Goal: Task Accomplishment & Management: Complete application form

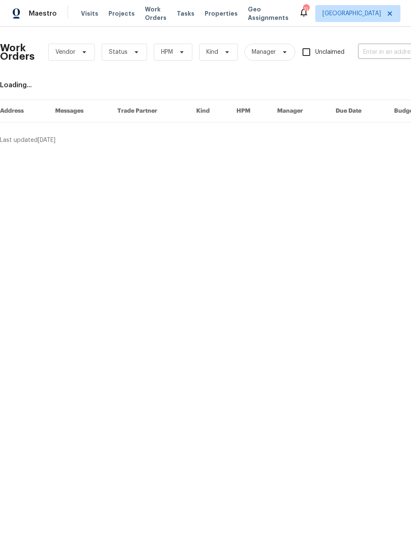
click at [380, 53] on input "text" at bounding box center [400, 52] width 85 height 13
type input "yampa"
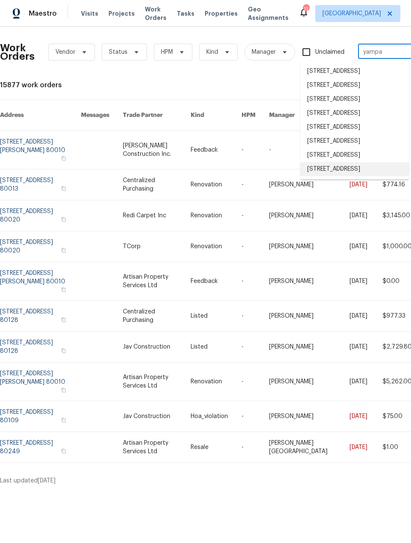
click at [364, 176] on li "3750 S Yampa St, Aurora, CO 80013" at bounding box center [354, 169] width 108 height 14
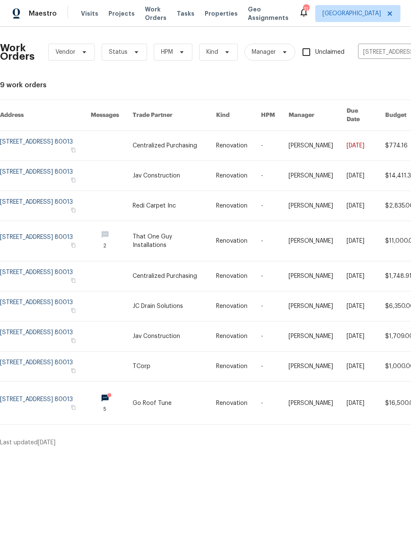
click at [50, 365] on link at bounding box center [45, 367] width 91 height 30
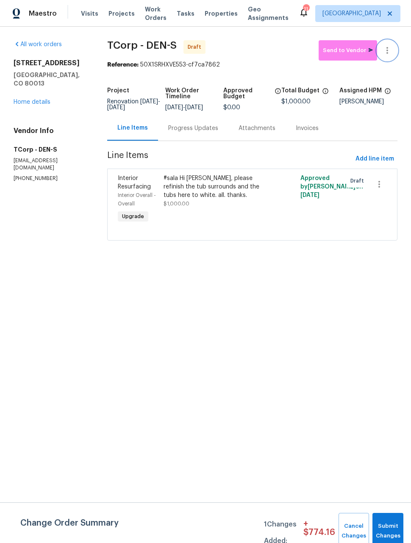
click at [388, 53] on icon "button" at bounding box center [387, 50] width 2 height 7
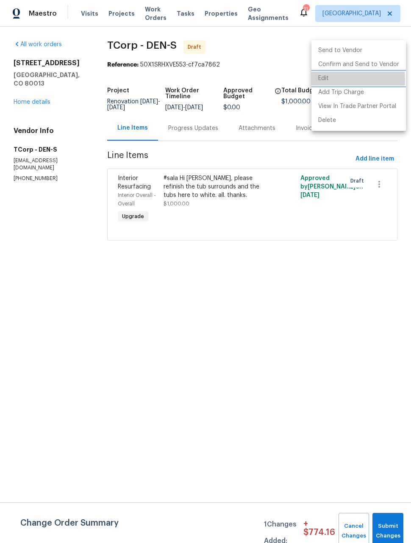
click at [327, 80] on li "Edit" at bounding box center [358, 79] width 94 height 14
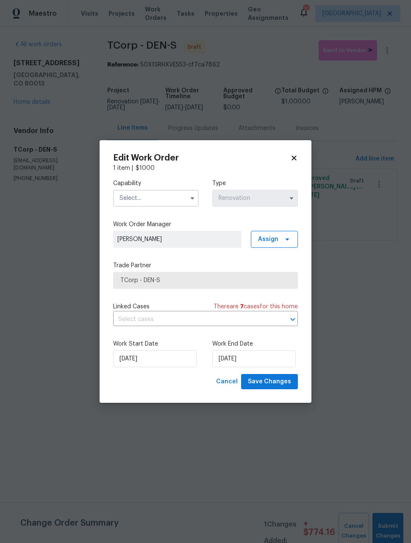
click at [164, 198] on input "text" at bounding box center [156, 198] width 86 height 17
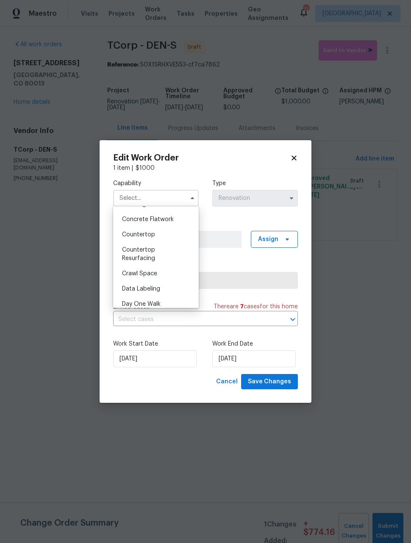
scroll to position [158, 0]
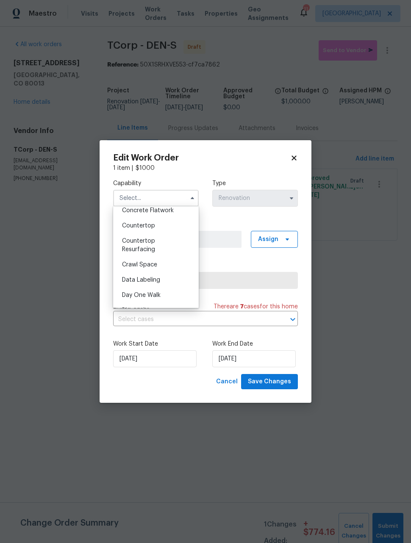
click at [173, 247] on div "Countertop Resurfacing" at bounding box center [155, 245] width 81 height 24
type input "Countertop Resurfacing"
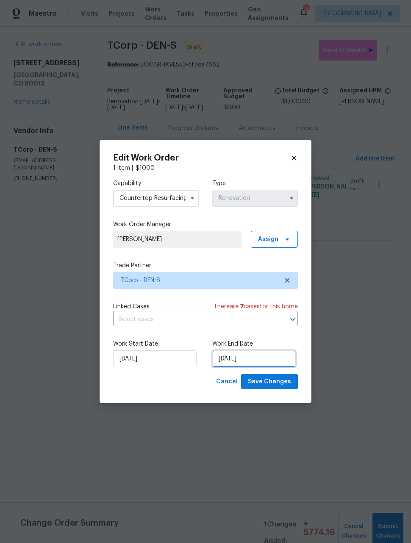
click at [277, 361] on input "[DATE]" at bounding box center [253, 358] width 83 height 17
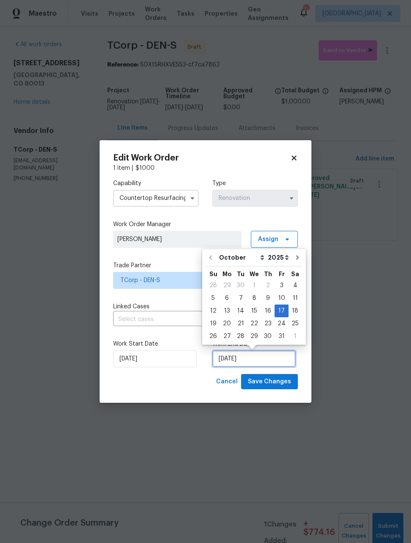
scroll to position [0, 0]
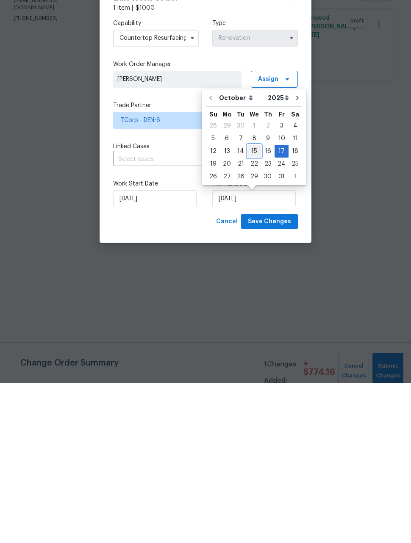
click at [252, 305] on div "15" at bounding box center [254, 311] width 14 height 12
type input "[DATE]"
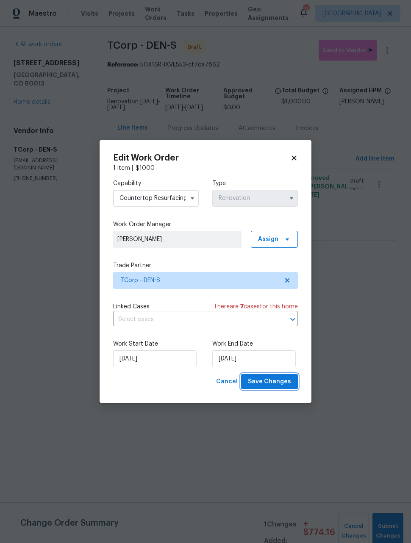
click at [281, 386] on span "Save Changes" at bounding box center [269, 382] width 43 height 11
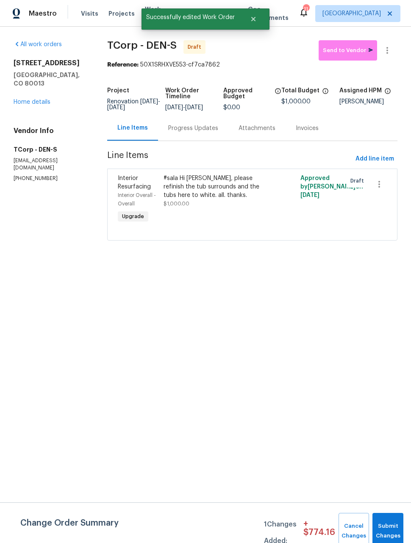
click at [255, 215] on div "#sala Hi Jodi, please refinish the tub surrounds and the tubs here to white. al…" at bounding box center [218, 200] width 114 height 56
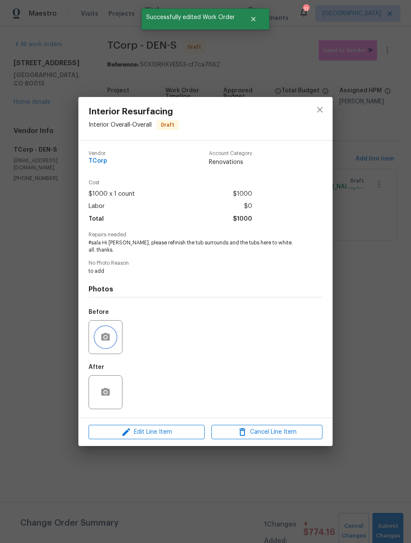
click at [108, 332] on icon "button" at bounding box center [105, 337] width 10 height 10
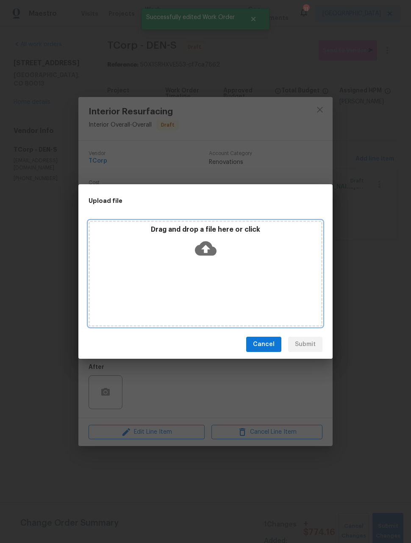
click at [263, 299] on div "Drag and drop a file here or click" at bounding box center [206, 274] width 234 height 106
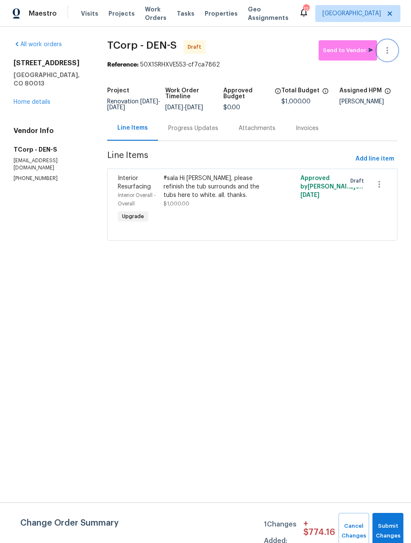
click at [391, 54] on icon "button" at bounding box center [387, 50] width 10 height 10
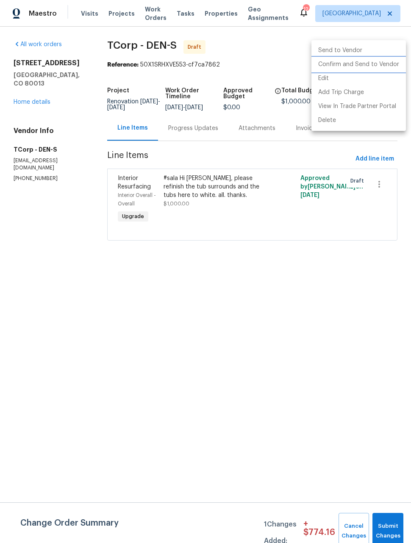
click at [371, 69] on li "Confirm and Send to Vendor" at bounding box center [358, 65] width 94 height 14
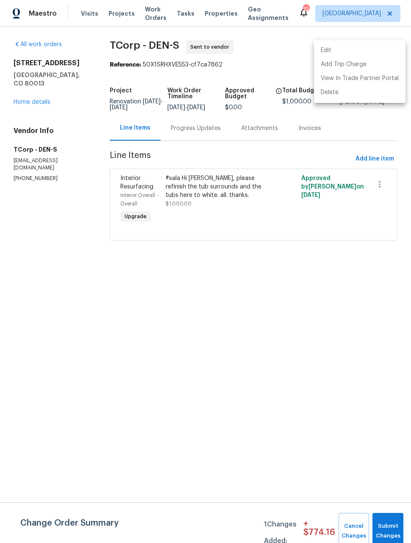
click at [204, 139] on div at bounding box center [205, 271] width 411 height 543
click at [202, 133] on div "Progress Updates" at bounding box center [196, 128] width 50 height 8
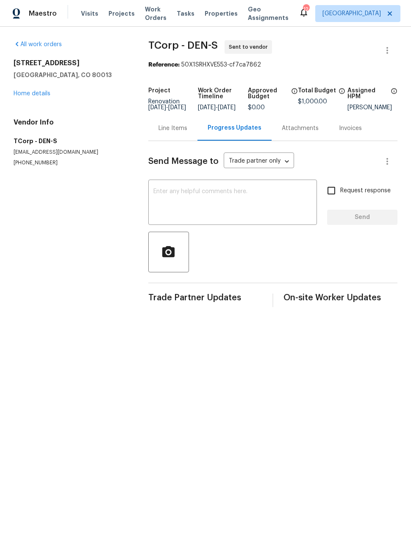
click at [220, 198] on textarea at bounding box center [232, 203] width 158 height 30
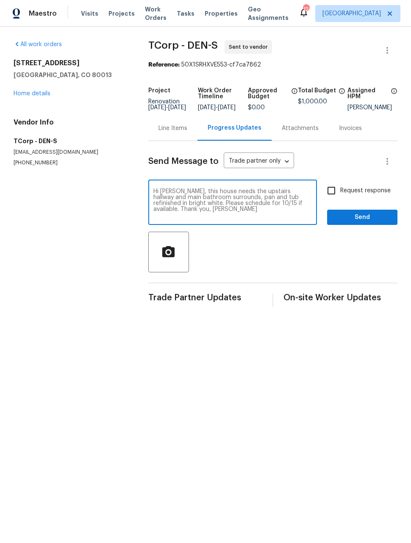
type textarea "Hi [PERSON_NAME], this house needs the upstairs hallway and main bathroom surro…"
click at [338, 196] on input "Request response" at bounding box center [331, 191] width 18 height 18
checkbox input "true"
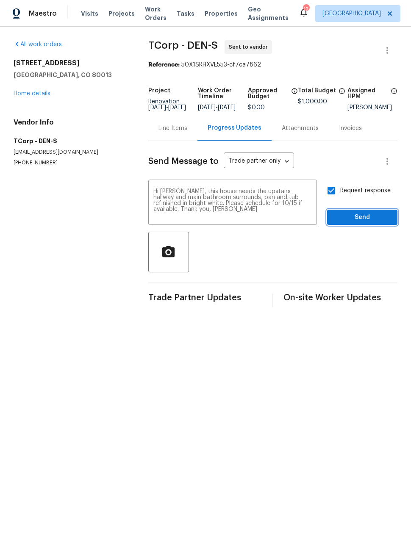
click at [366, 222] on span "Send" at bounding box center [362, 217] width 57 height 11
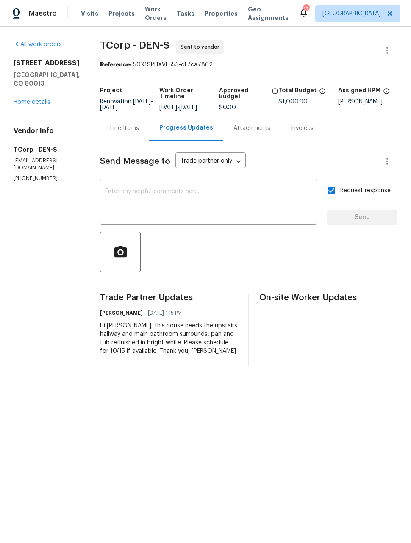
click at [34, 99] on link "Home details" at bounding box center [32, 102] width 37 height 6
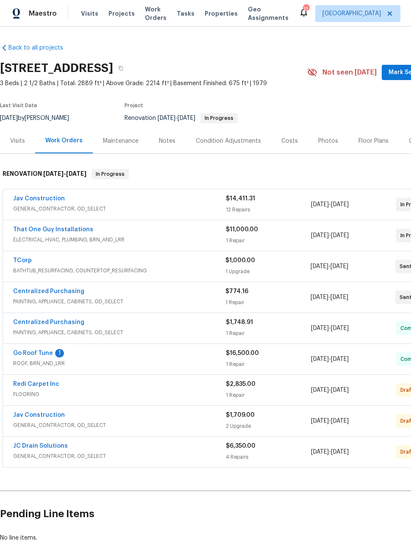
click at [127, 398] on span "FLOORING" at bounding box center [119, 394] width 213 height 8
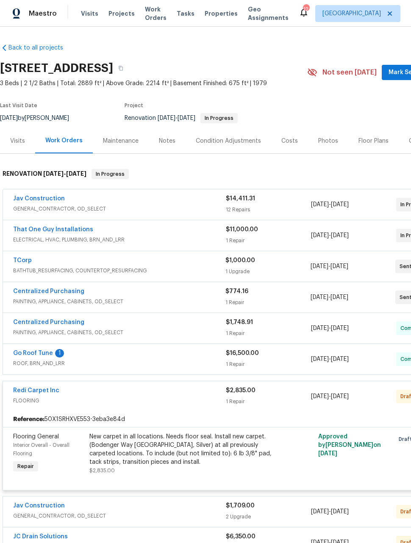
click at [338, 405] on div "[DATE] - [DATE]" at bounding box center [353, 396] width 85 height 20
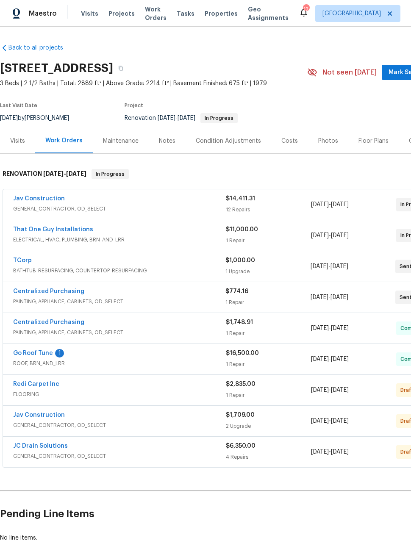
click at [37, 384] on link "Redi Carpet Inc" at bounding box center [36, 384] width 46 height 6
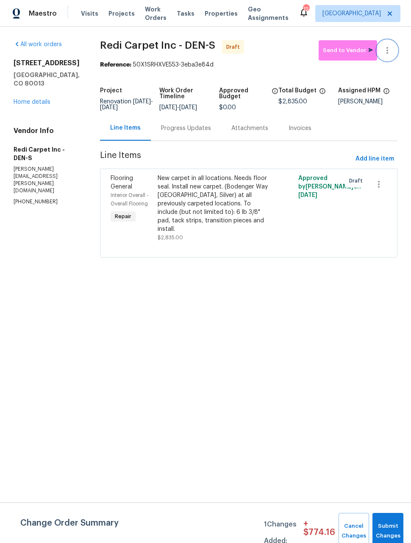
click at [388, 50] on icon "button" at bounding box center [387, 50] width 2 height 7
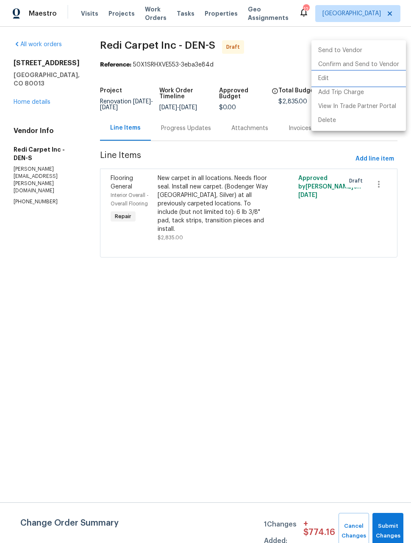
click at [324, 79] on li "Edit" at bounding box center [358, 79] width 94 height 14
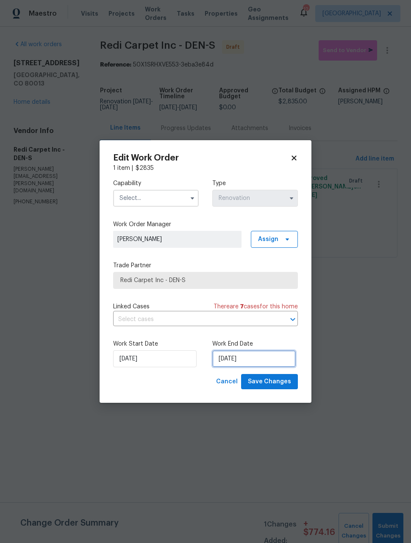
click at [262, 357] on input "[DATE]" at bounding box center [253, 358] width 83 height 17
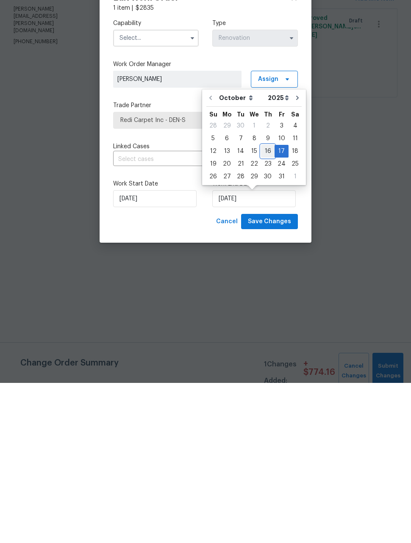
click at [266, 305] on div "16" at bounding box center [268, 311] width 14 height 12
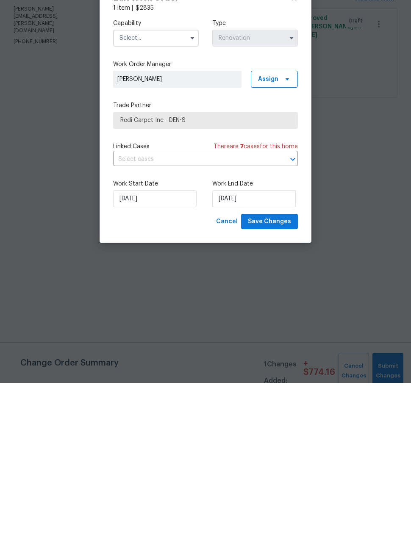
type input "[DATE]"
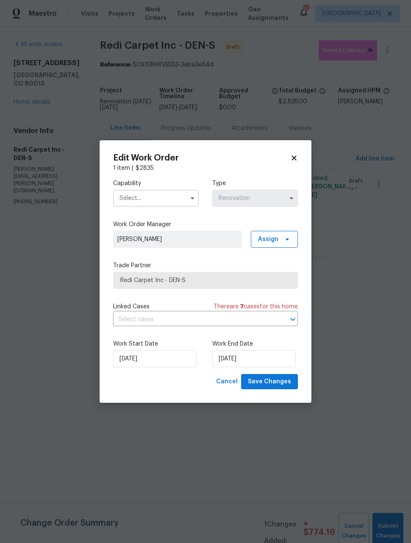
click at [165, 191] on input "text" at bounding box center [156, 198] width 86 height 17
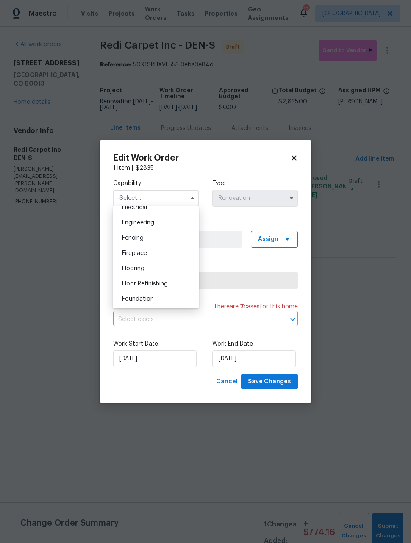
scroll to position [276, 0]
click at [176, 272] on div "Flooring" at bounding box center [155, 268] width 81 height 15
type input "Flooring"
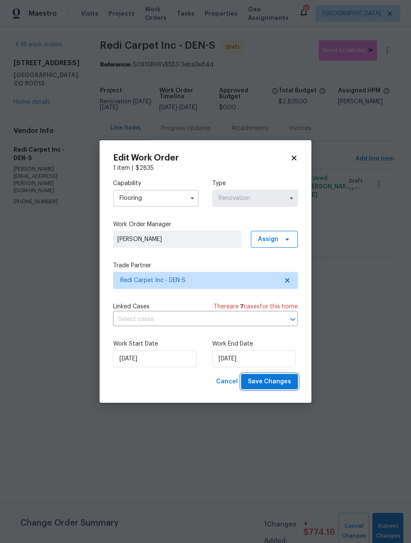
click at [285, 384] on span "Save Changes" at bounding box center [269, 382] width 43 height 11
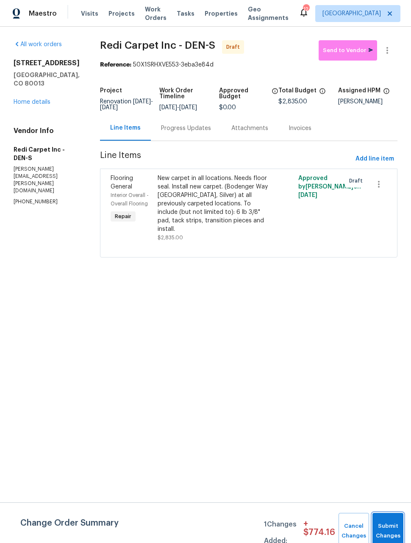
click at [388, 527] on button "Submit Changes" at bounding box center [387, 531] width 31 height 36
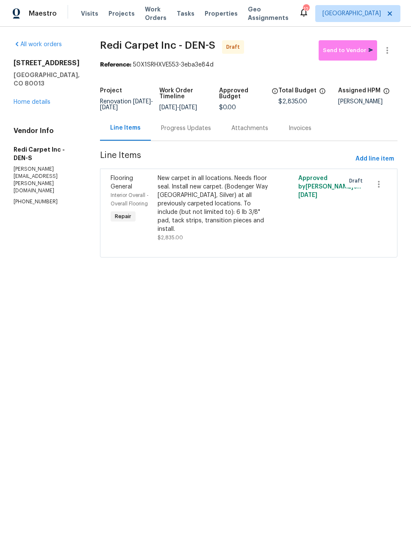
click at [202, 133] on div "Progress Updates" at bounding box center [186, 128] width 50 height 8
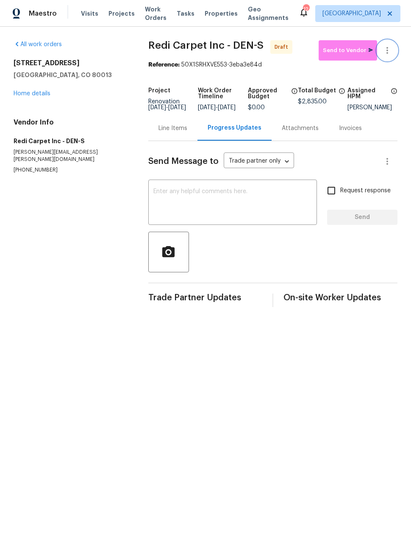
click at [392, 54] on icon "button" at bounding box center [387, 50] width 10 height 10
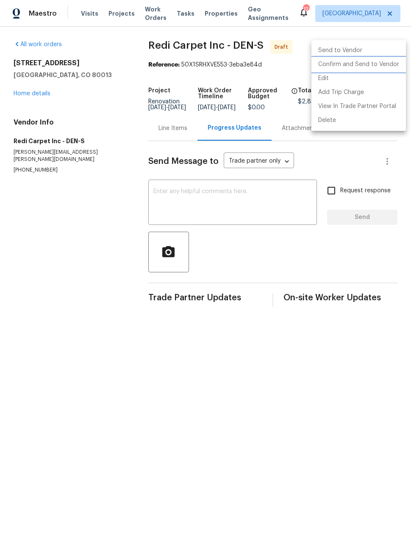
click at [380, 66] on li "Confirm and Send to Vendor" at bounding box center [358, 65] width 94 height 14
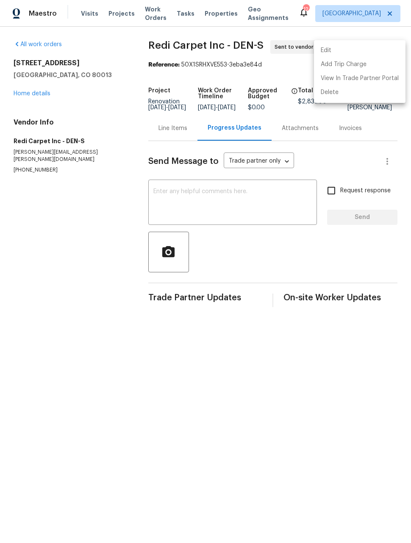
click at [275, 208] on div at bounding box center [205, 271] width 411 height 543
click at [218, 196] on textarea at bounding box center [232, 203] width 158 height 30
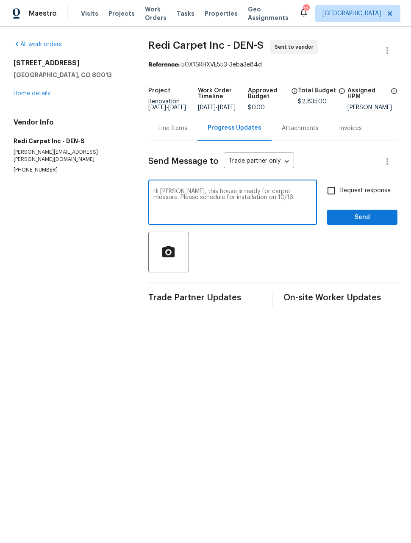
click at [284, 197] on textarea "Hi [PERSON_NAME], this house is ready for carpet measure. Please schedule for i…" at bounding box center [232, 203] width 158 height 30
click at [251, 218] on textarea "Hi [PERSON_NAME], this house is ready for carpet measure. The house will need f…" at bounding box center [232, 203] width 158 height 30
type textarea "Hi [PERSON_NAME], this house is ready for carpet measure. The house will need f…"
click at [334, 197] on input "Request response" at bounding box center [331, 191] width 18 height 18
checkbox input "true"
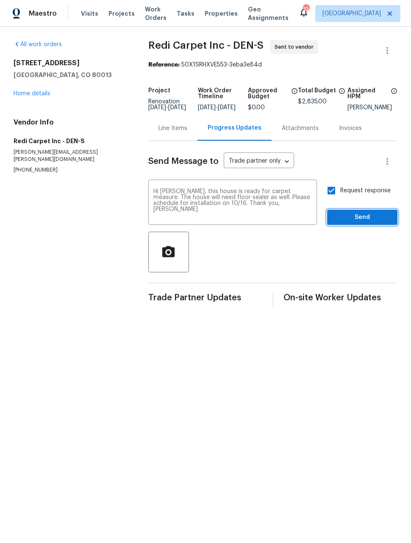
click at [372, 223] on span "Send" at bounding box center [362, 217] width 57 height 11
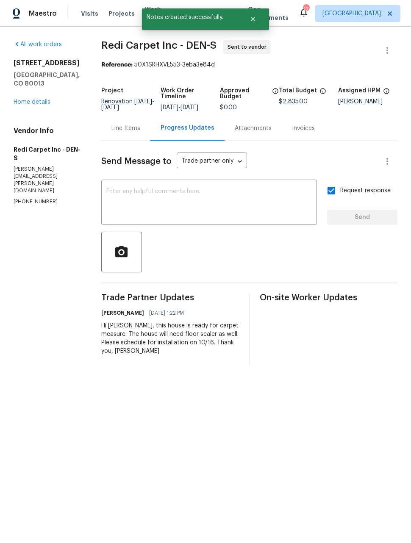
click at [25, 99] on link "Home details" at bounding box center [32, 102] width 37 height 6
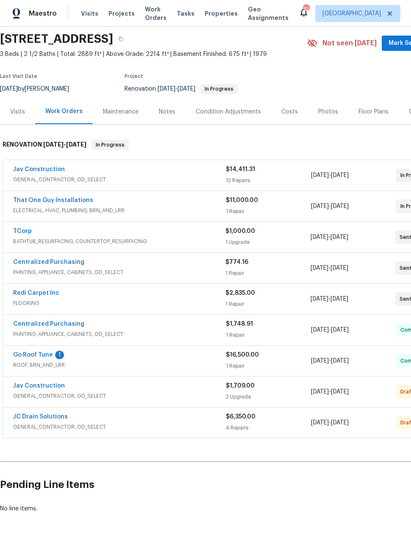
scroll to position [29, 0]
click at [95, 394] on span "GENERAL_CONTRACTOR, OD_SELECT" at bounding box center [119, 396] width 213 height 8
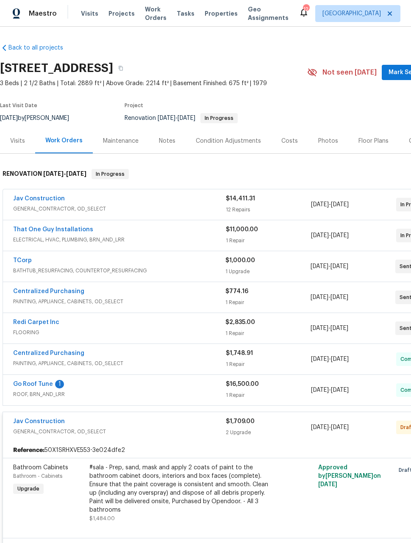
scroll to position [0, 0]
click at [283, 431] on div "2 Upgrade" at bounding box center [268, 432] width 85 height 8
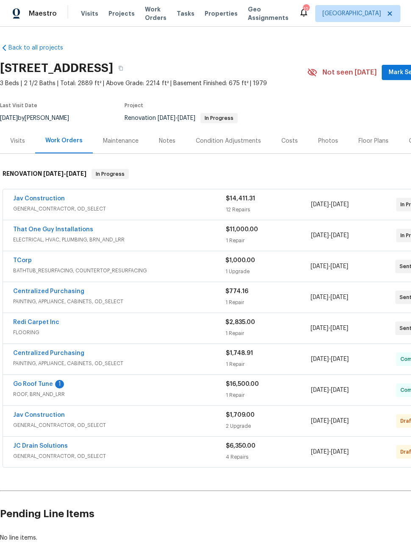
click at [287, 451] on div "$6,350.00 4 Repairs" at bounding box center [268, 452] width 85 height 20
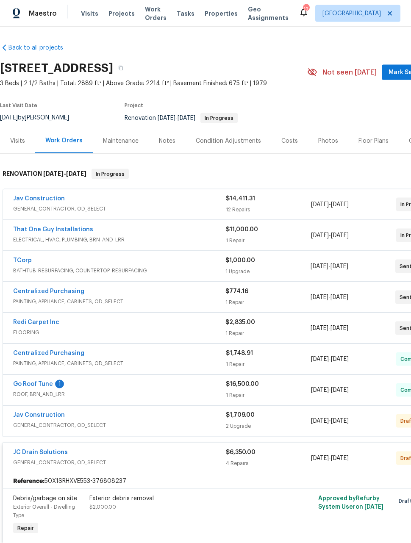
click at [103, 211] on span "GENERAL_CONTRACTOR, OD_SELECT" at bounding box center [119, 209] width 213 height 8
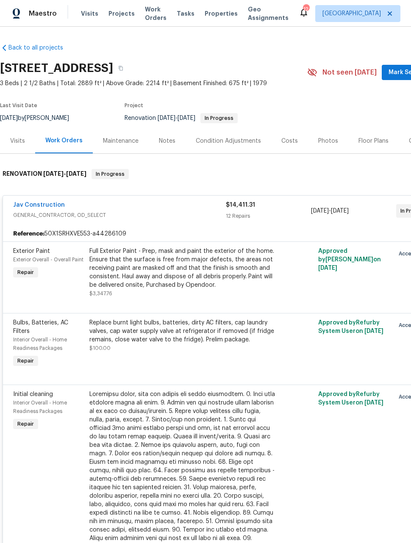
click at [35, 12] on span "Maestro" at bounding box center [43, 13] width 28 height 8
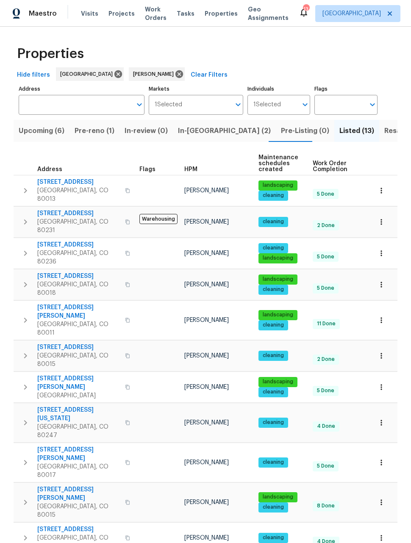
click at [94, 130] on span "Pre-reno (1)" at bounding box center [95, 131] width 40 height 12
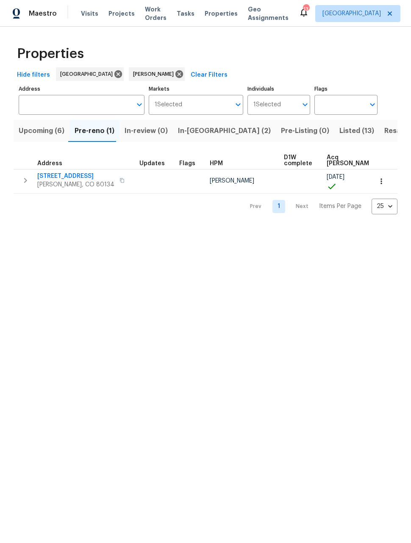
click at [62, 182] on span "Parker, CO 80134" at bounding box center [75, 184] width 77 height 8
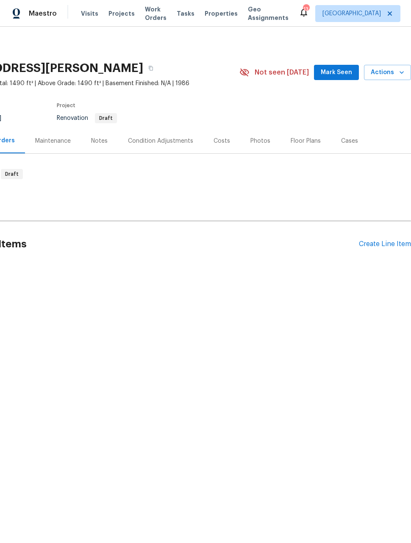
scroll to position [0, 68]
click at [378, 246] on div "Create Line Item" at bounding box center [385, 244] width 52 height 8
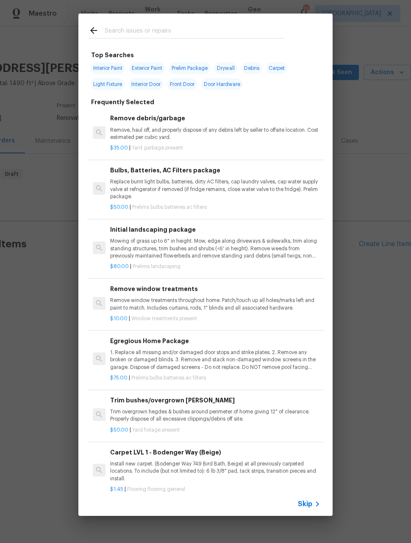
click at [110, 65] on span "Interior Paint" at bounding box center [108, 68] width 34 height 12
type input "Interior Paint"
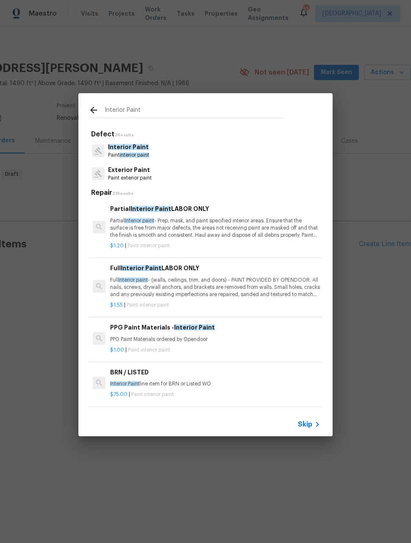
click at [142, 154] on span "interior paint" at bounding box center [134, 154] width 30 height 5
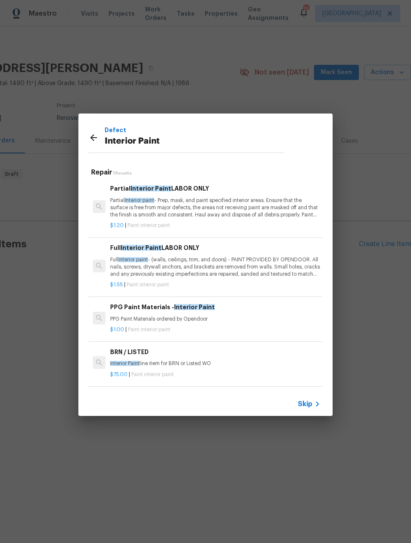
click at [249, 267] on p "Full Interior paint - (walls, ceilings, trim, and doors) - PAINT PROVIDED BY OP…" at bounding box center [215, 267] width 210 height 22
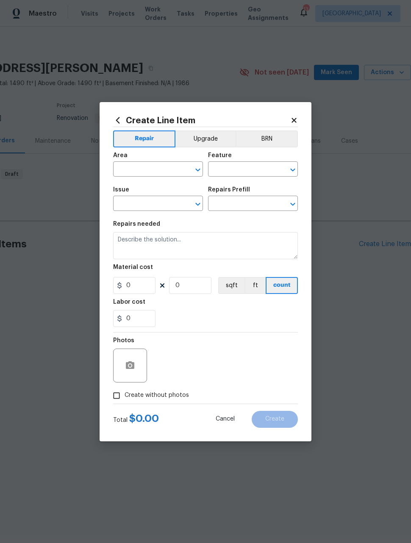
type input "Overall Paint"
type input "Interior Paint"
type input "Full Interior Paint LABOR ONLY $1.55"
type textarea "Full Interior paint - (walls, ceilings, trim, and doors) - PAINT PROVIDED BY OP…"
type input "1.55"
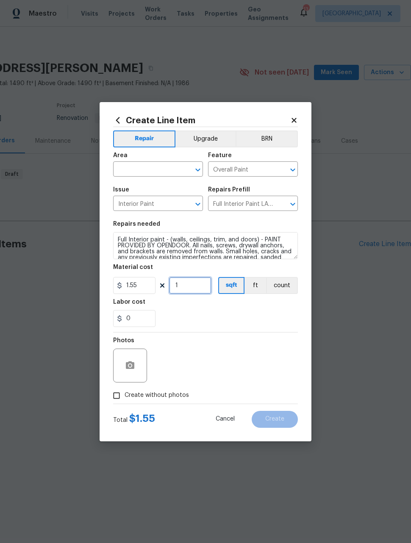
click at [201, 291] on input "1" at bounding box center [190, 285] width 42 height 17
click at [262, 345] on div "Photos" at bounding box center [205, 360] width 185 height 55
click at [204, 286] on input "1490" at bounding box center [190, 285] width 42 height 17
type input "1550"
click at [267, 350] on div "Photos" at bounding box center [205, 360] width 185 height 55
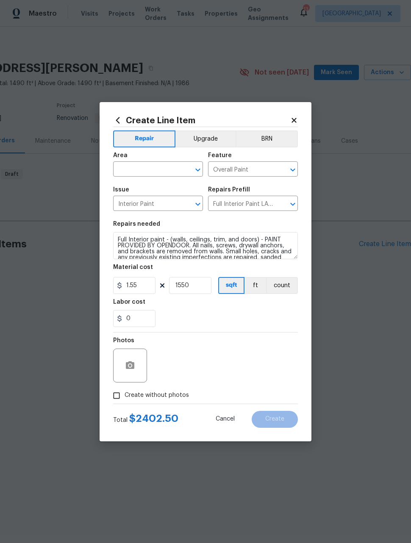
click at [115, 396] on input "Create without photos" at bounding box center [116, 396] width 16 height 16
checkbox input "true"
click at [284, 363] on textarea at bounding box center [226, 366] width 144 height 34
type textarea "Later"
click at [254, 330] on section "Repairs needed Full Interior paint - (walls, ceilings, trim, and doors) - PAINT…" at bounding box center [205, 274] width 185 height 116
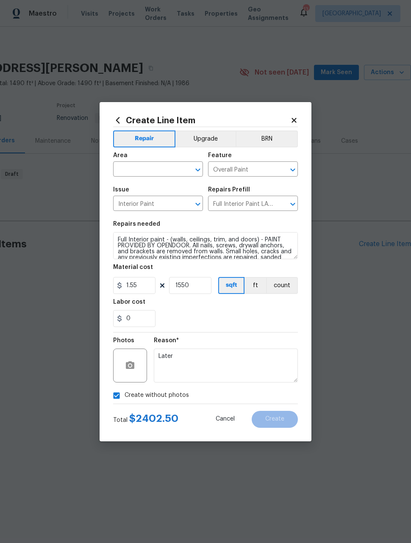
click at [163, 166] on input "text" at bounding box center [146, 169] width 66 height 13
click at [160, 202] on li "Interior Overall" at bounding box center [158, 203] width 90 height 14
type input "Interior Overall"
click at [277, 318] on div "0" at bounding box center [205, 318] width 185 height 17
click at [282, 423] on button "Create" at bounding box center [275, 419] width 46 height 17
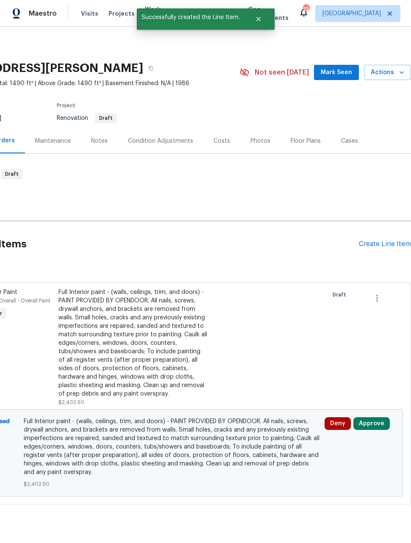
click at [382, 247] on div "Create Line Item" at bounding box center [385, 244] width 52 height 8
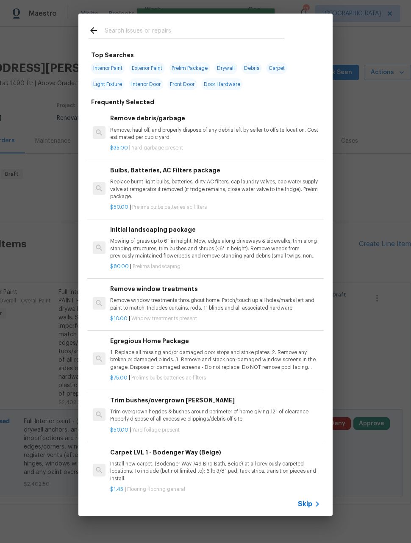
click at [224, 187] on p "Replace burnt light bulbs, batteries, dirty AC filters, cap laundry valves, cap…" at bounding box center [215, 189] width 210 height 22
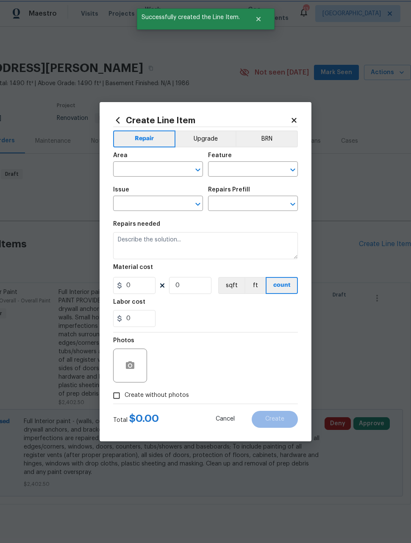
type input "Home Readiness Packages"
type input "Bulbs, Batteries, AC Filters"
type input "Bulbs, Batteries, AC Filters package $50.00"
type textarea "Replace burnt light bulbs, batteries, dirty AC filters, cap laundry valves, cap…"
type input "50"
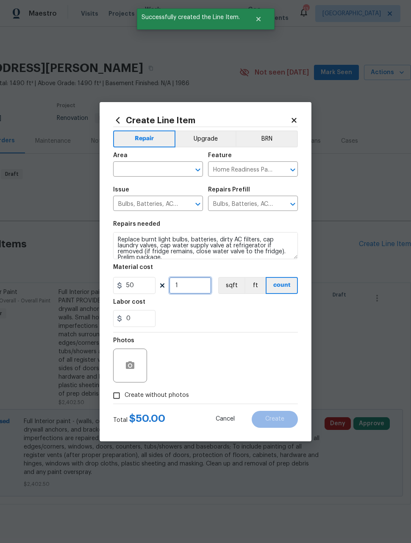
click at [192, 289] on input "1" at bounding box center [190, 285] width 42 height 17
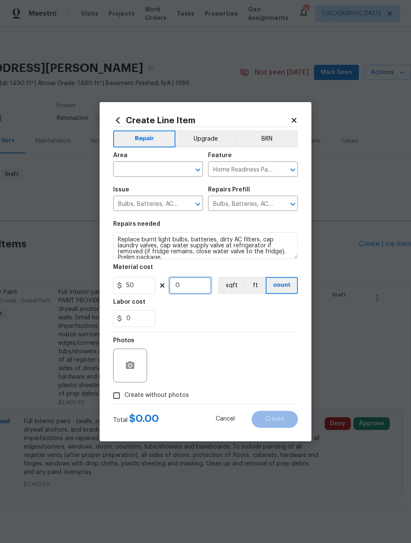
type input "2"
click at [271, 350] on div "Photos" at bounding box center [205, 360] width 185 height 55
click at [117, 396] on input "Create without photos" at bounding box center [116, 396] width 16 height 16
checkbox input "true"
click at [159, 167] on input "text" at bounding box center [146, 169] width 66 height 13
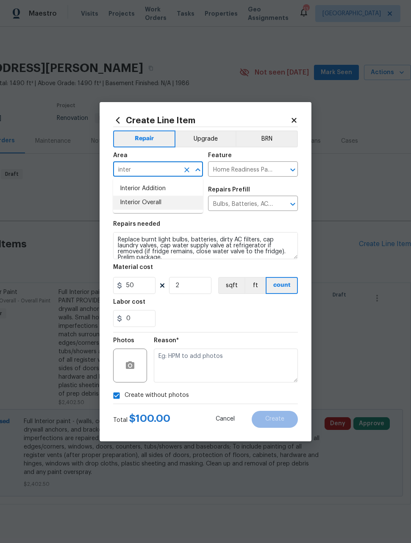
click at [157, 204] on li "Interior Overall" at bounding box center [158, 203] width 90 height 14
type input "Interior Overall"
click at [156, 204] on input "Bulbs, Batteries, AC Filters" at bounding box center [146, 204] width 66 height 13
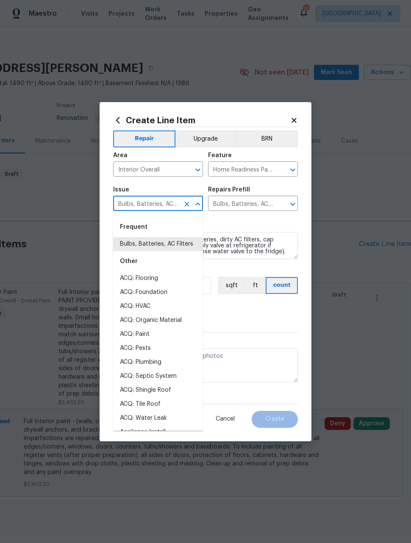
click at [183, 183] on span "Issue Bulbs, Batteries, AC Filters ​" at bounding box center [158, 199] width 90 height 34
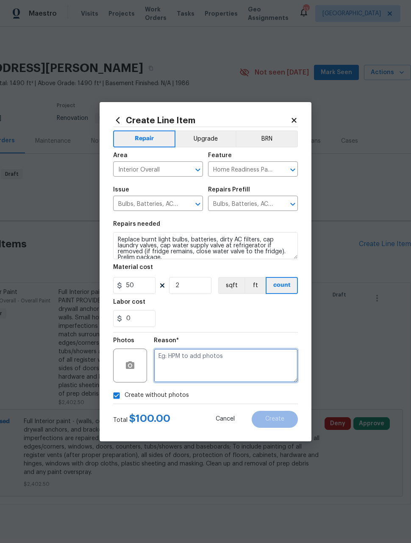
click at [215, 361] on textarea at bounding box center [226, 366] width 144 height 34
type textarea "Later"
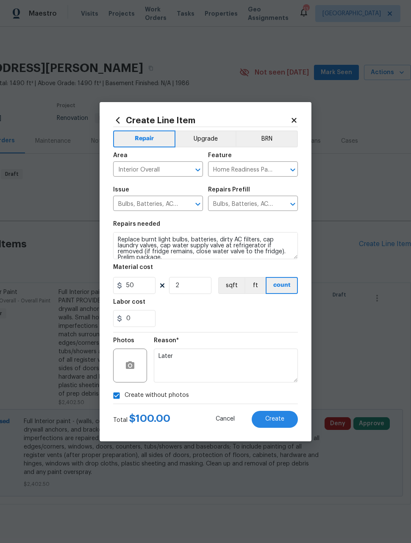
click at [260, 330] on section "Repairs needed Replace burnt light bulbs, batteries, dirty AC filters, cap laun…" at bounding box center [205, 274] width 185 height 116
click at [285, 423] on button "Create" at bounding box center [275, 419] width 46 height 17
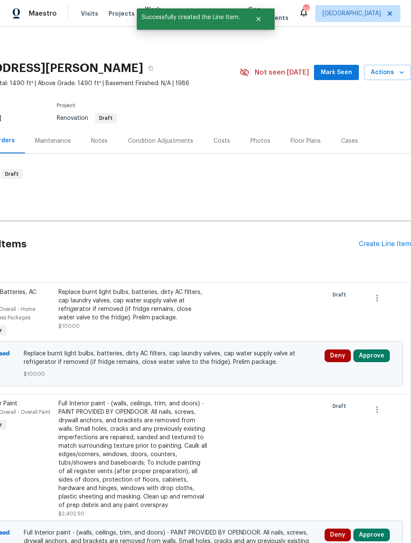
click at [382, 245] on div "Create Line Item" at bounding box center [385, 244] width 52 height 8
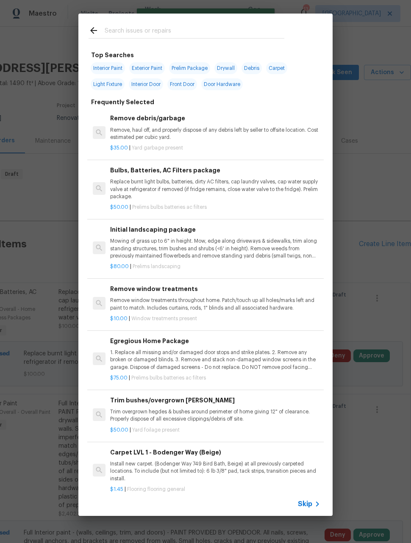
click at [152, 70] on span "Exterior Paint" at bounding box center [147, 68] width 36 height 12
type input "Exterior Paint"
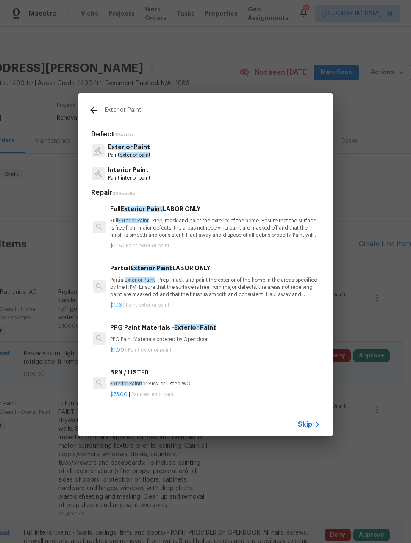
click at [209, 233] on p "Full Exterior Paint - Prep, mask and paint the exterior of the home. Ensure tha…" at bounding box center [215, 228] width 210 height 22
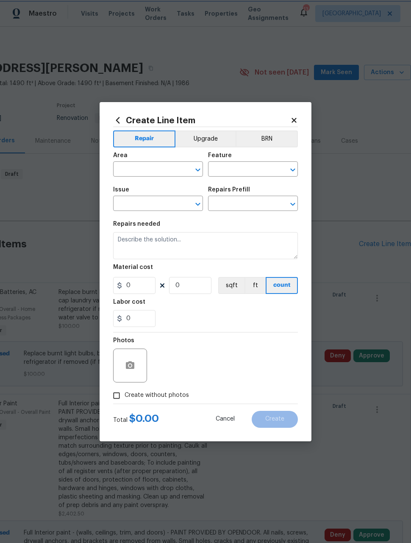
type input "Overall Paint"
type input "Exterior Paint"
type input "Full Exterior Paint LABOR ONLY $1.16"
type textarea "Full Exterior Paint - Prep, mask and paint the exterior of the home. Ensure tha…"
type input "1.16"
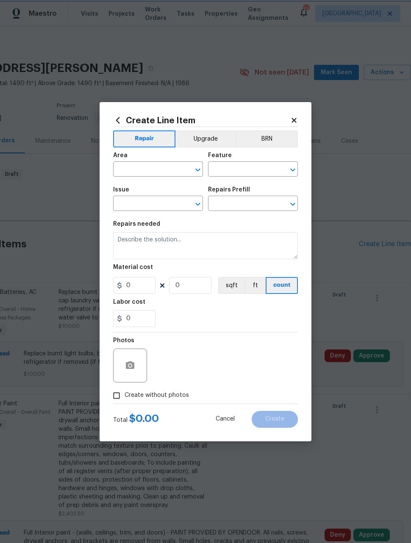
type input "1"
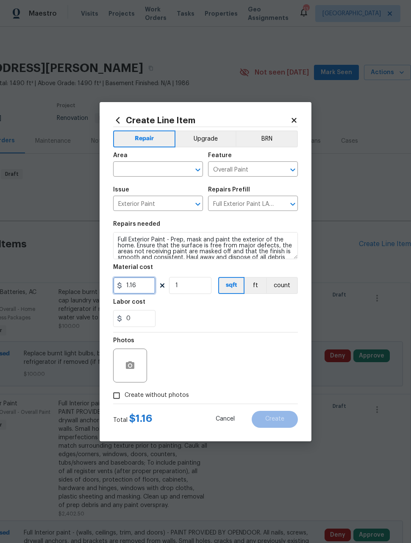
click at [148, 291] on input "1.16" at bounding box center [134, 285] width 42 height 17
click at [199, 283] on input "1" at bounding box center [190, 285] width 42 height 17
type input "1.2"
type input "1550"
click at [271, 344] on div "Photos" at bounding box center [205, 360] width 185 height 55
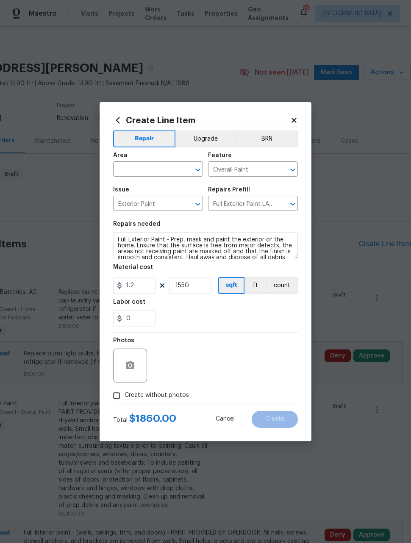
click at [163, 166] on input "text" at bounding box center [146, 169] width 66 height 13
click at [165, 204] on li "Exterior Overall" at bounding box center [158, 203] width 90 height 14
type input "Exterior Overall"
click at [228, 341] on div "Photos" at bounding box center [205, 360] width 185 height 55
click at [117, 397] on input "Create without photos" at bounding box center [116, 396] width 16 height 16
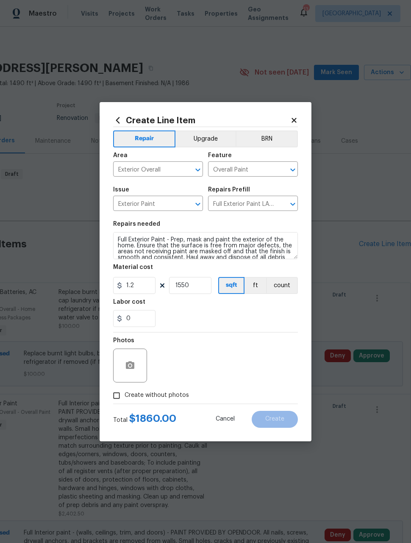
checkbox input "true"
click at [266, 360] on textarea at bounding box center [226, 366] width 144 height 34
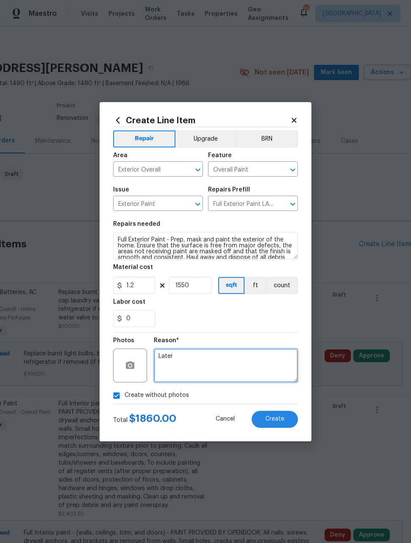
type textarea "Later"
click at [252, 334] on div "Reason* Later" at bounding box center [226, 360] width 144 height 55
click at [288, 421] on button "Create" at bounding box center [275, 419] width 46 height 17
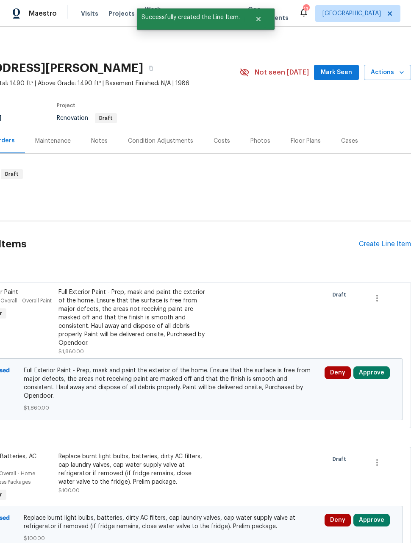
click at [386, 246] on div "Create Line Item" at bounding box center [385, 244] width 52 height 8
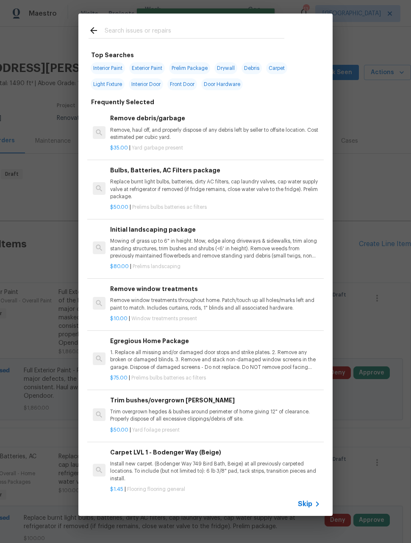
click at [190, 31] on input "text" at bounding box center [195, 31] width 180 height 13
type input "Clean"
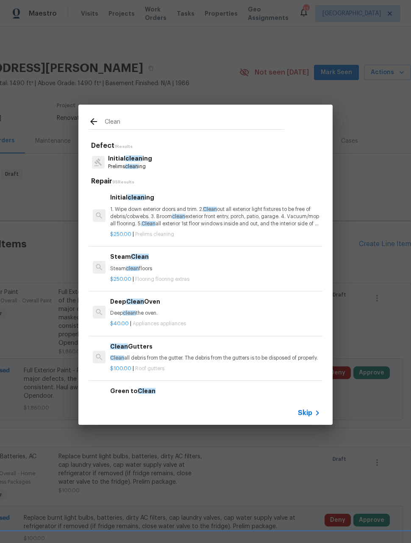
click at [254, 215] on p "1. Wipe down exterior doors and trim. 2. Clean out all exterior light fixtures …" at bounding box center [215, 217] width 210 height 22
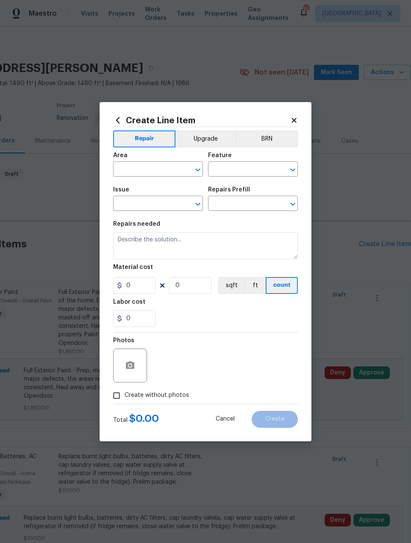
type input "Home Readiness Packages"
type input "Initial cleaning"
type input "Initial cleaning $250.00"
type textarea "1. Wipe down exterior doors and trim. 2. Clean out all exterior light fixtures …"
type input "250"
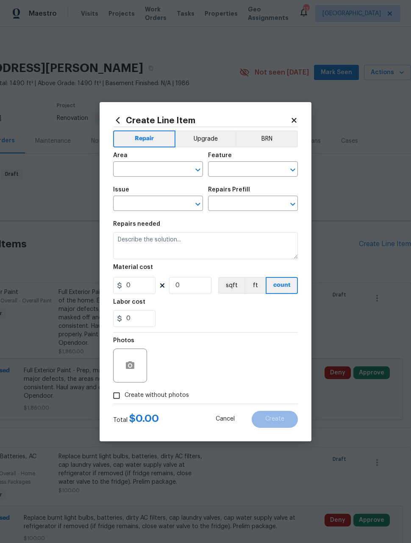
type input "1"
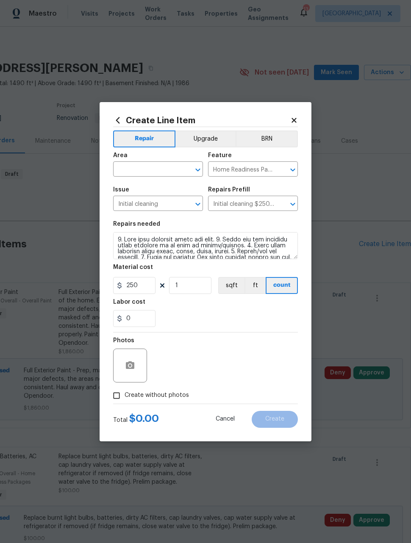
click at [253, 215] on div "Issue Initial cleaning ​ Repairs Prefill Initial cleaning $250.00 ​" at bounding box center [205, 199] width 185 height 34
click at [164, 169] on input "text" at bounding box center [146, 169] width 66 height 13
click at [163, 199] on li "Interior Overall" at bounding box center [158, 203] width 90 height 14
type input "Interior Overall"
click at [147, 288] on input "250" at bounding box center [134, 285] width 42 height 17
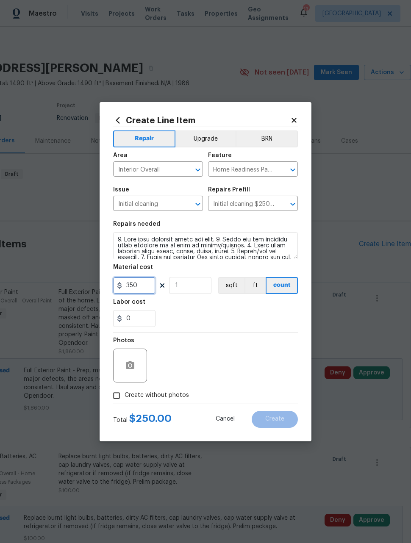
type input "350"
click at [253, 348] on div "Photos" at bounding box center [205, 360] width 185 height 55
click at [114, 396] on input "Create without photos" at bounding box center [116, 396] width 16 height 16
checkbox input "true"
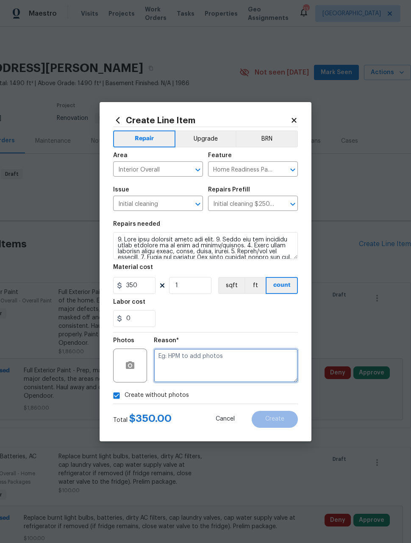
click at [273, 364] on textarea at bounding box center [226, 366] width 144 height 34
type textarea "Later"
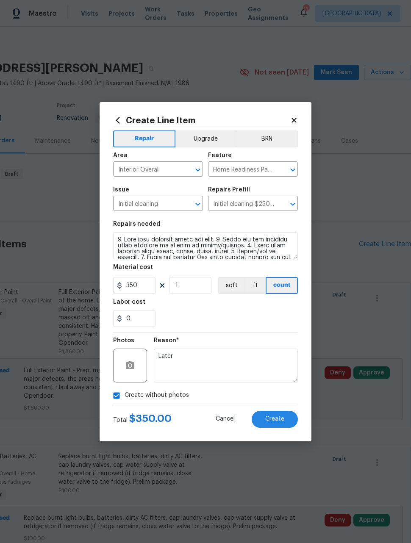
click at [252, 335] on div "Reason* Later" at bounding box center [226, 360] width 144 height 55
click at [283, 423] on button "Create" at bounding box center [275, 419] width 46 height 17
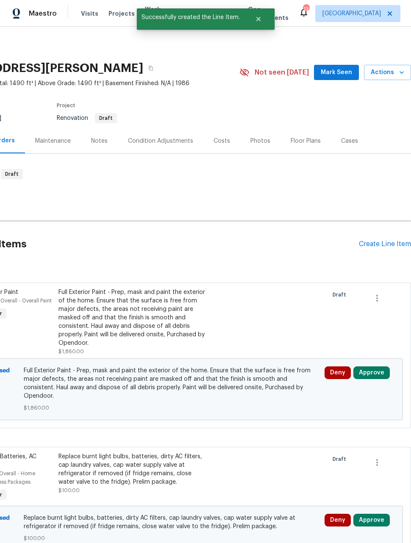
click at [387, 242] on div "Create Line Item" at bounding box center [385, 244] width 52 height 8
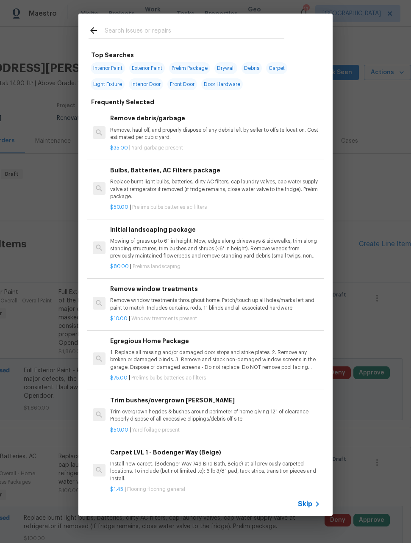
click at [264, 244] on p "Mowing of grass up to 6" in height. Mow, edge along driveways & sidewalks, trim…" at bounding box center [215, 249] width 210 height 22
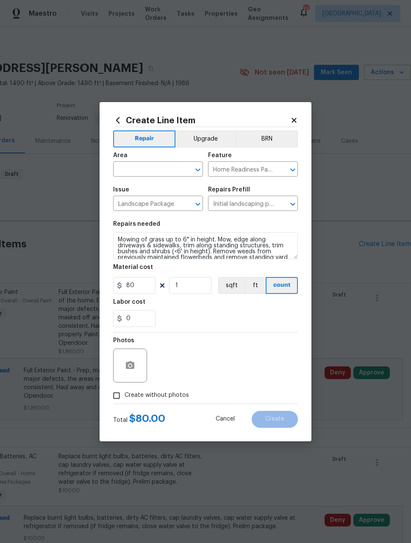
click at [165, 170] on input "text" at bounding box center [146, 169] width 66 height 13
click at [171, 203] on li "Exterior Overall" at bounding box center [158, 203] width 90 height 14
type input "Exterior Overall"
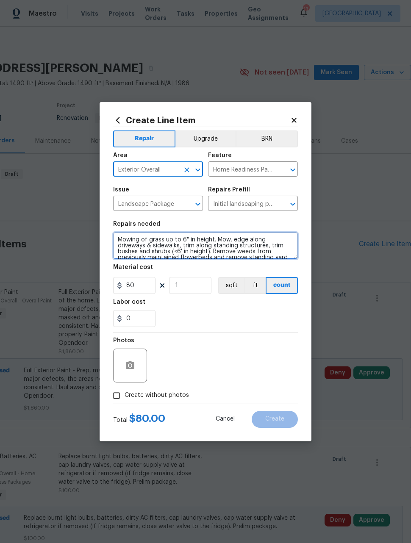
click at [121, 237] on textarea "Mowing of grass up to 6" in height. Mow, edge along driveways & sidewalks, trim…" at bounding box center [205, 245] width 185 height 27
click at [118, 240] on textarea "Mowing of grass up to 6" in height. Mow, edge along driveways & sidewalks, trim…" at bounding box center [205, 245] width 185 height 27
click at [120, 236] on textarea "Mowing of grass up to 6" in height. Mow, edge along driveways & sidewalks, trim…" at bounding box center [205, 245] width 185 height 27
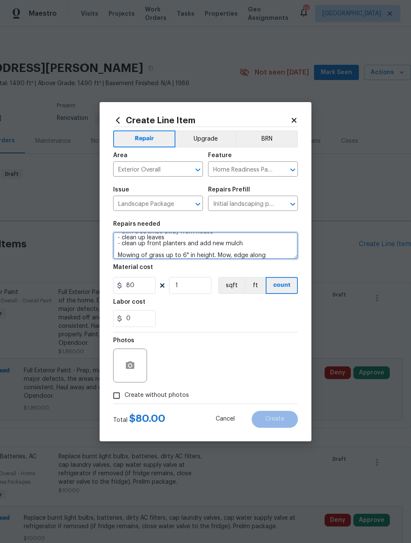
scroll to position [14, 0]
click at [113, 250] on textarea "- trim tree limbs away from house - clean up leaves - clean up front planters a…" at bounding box center [205, 245] width 185 height 27
type textarea "- trim tree limbs away from house - clean up leaves - clean up front planters a…"
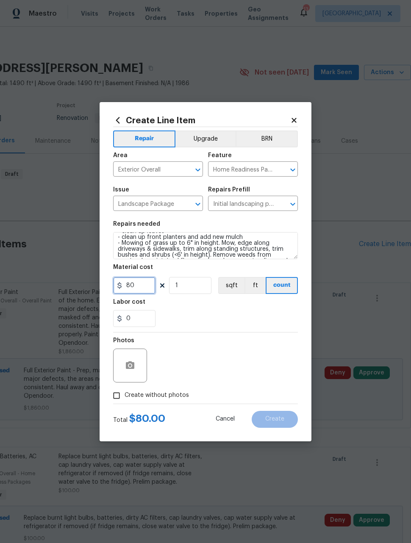
click at [146, 285] on input "80" at bounding box center [134, 285] width 42 height 17
type input "650"
click at [247, 344] on div "Photos" at bounding box center [205, 360] width 185 height 55
click at [110, 393] on input "Create without photos" at bounding box center [116, 396] width 16 height 16
checkbox input "true"
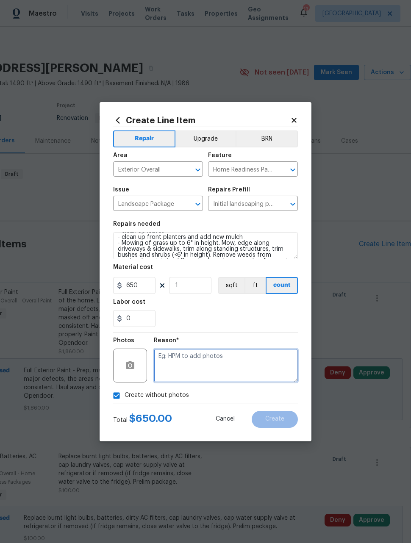
click at [260, 371] on textarea at bounding box center [226, 366] width 144 height 34
type textarea "Later"
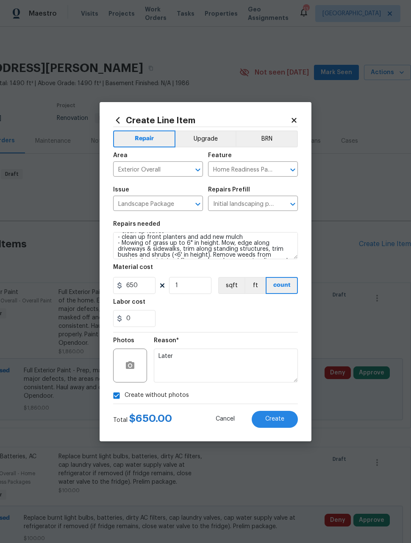
click at [255, 332] on section "Repairs needed - trim tree limbs away from house - clean up leaves - clean up f…" at bounding box center [205, 274] width 185 height 116
click at [280, 420] on span "Create" at bounding box center [274, 419] width 19 height 6
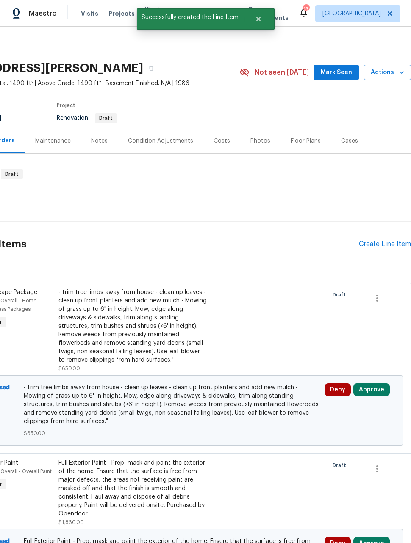
click at [380, 245] on div "Create Line Item" at bounding box center [385, 244] width 52 height 8
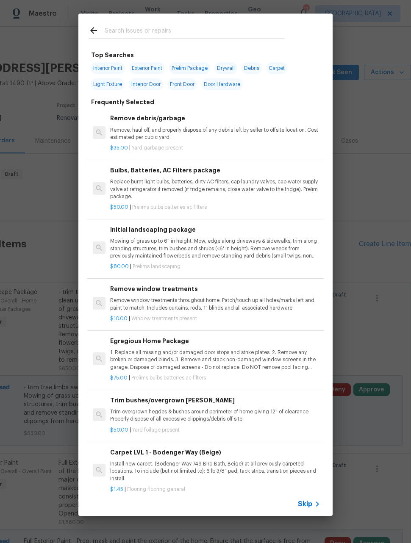
click at [252, 301] on p "Remove window treatments throughout home. Patch/touch up all holes/marks left a…" at bounding box center [215, 304] width 210 height 14
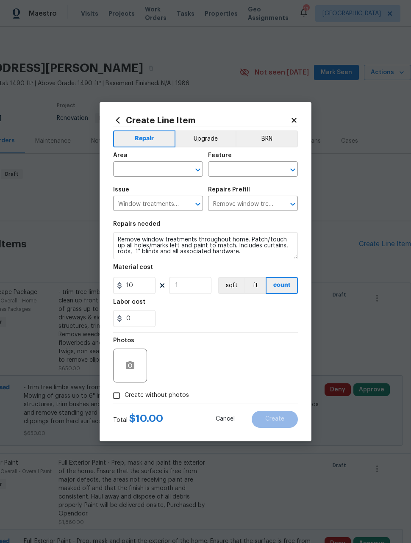
click at [165, 169] on input "text" at bounding box center [146, 169] width 66 height 13
click at [166, 204] on li "Interior Overall" at bounding box center [158, 203] width 90 height 14
type input "Interior Overall"
click at [246, 166] on input "text" at bounding box center [241, 169] width 66 height 13
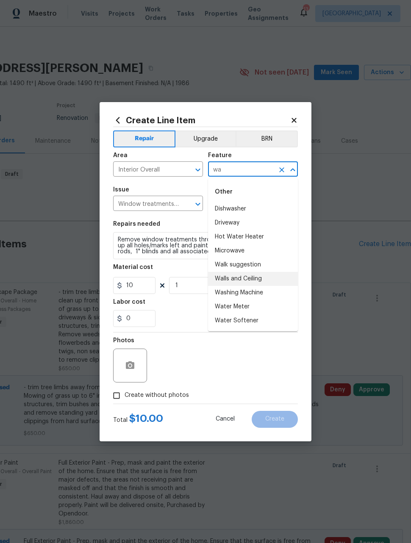
click at [249, 283] on li "Walls and Ceiling" at bounding box center [253, 279] width 90 height 14
type input "Walls and Ceiling"
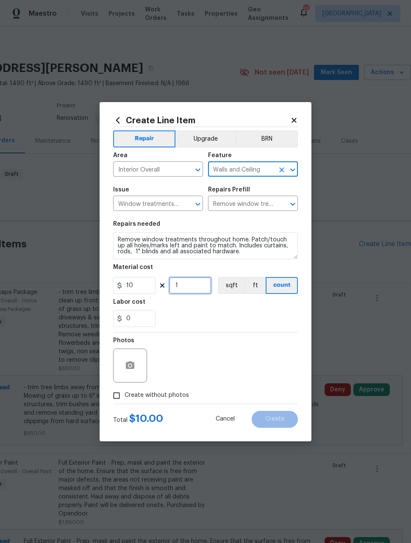
click at [199, 287] on input "1" at bounding box center [190, 285] width 42 height 17
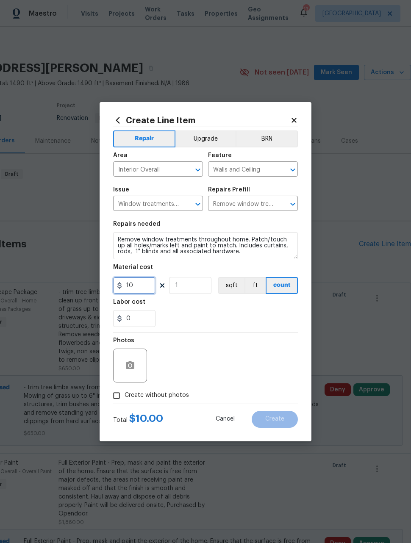
click at [137, 294] on input "10" at bounding box center [134, 285] width 42 height 17
click at [258, 356] on div "Photos" at bounding box center [205, 360] width 185 height 55
click at [137, 284] on input "100" at bounding box center [134, 285] width 42 height 17
type input "125"
click at [262, 347] on div "Photos" at bounding box center [205, 360] width 185 height 55
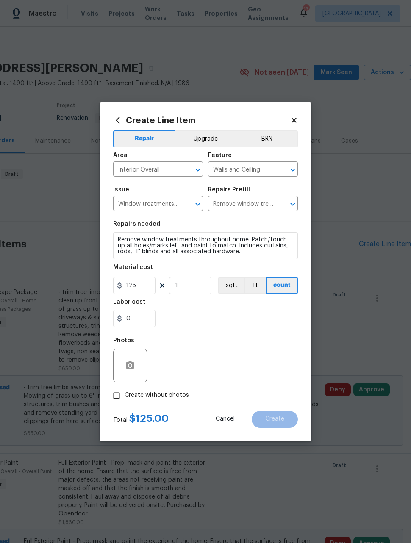
click at [116, 394] on input "Create without photos" at bounding box center [116, 396] width 16 height 16
checkbox input "true"
click at [276, 365] on textarea at bounding box center [226, 366] width 144 height 34
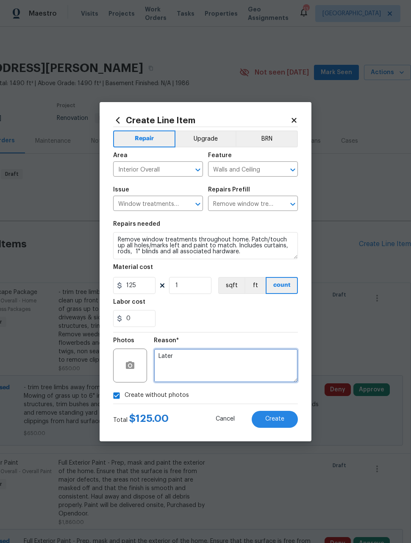
type textarea "Later"
click at [249, 336] on div "Reason* Later" at bounding box center [226, 360] width 144 height 55
click at [288, 418] on button "Create" at bounding box center [275, 419] width 46 height 17
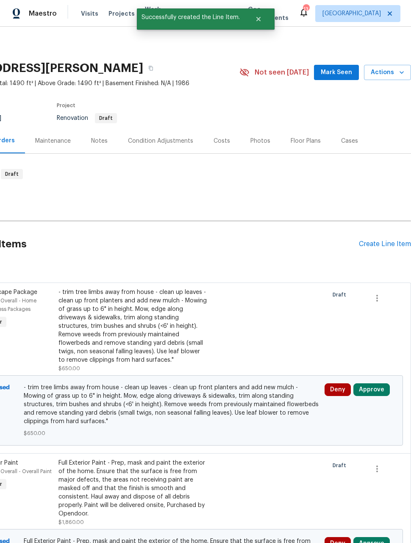
click at [383, 248] on div "Create Line Item" at bounding box center [385, 244] width 52 height 8
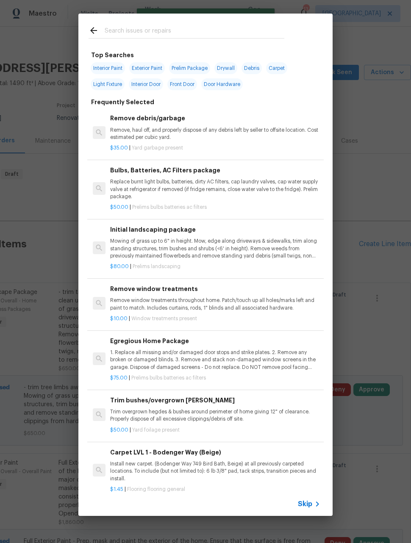
click at [197, 26] on input "text" at bounding box center [195, 31] width 180 height 13
type input "Exterior tr"
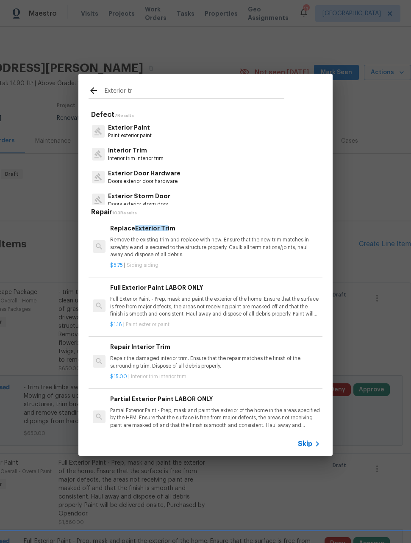
click at [285, 238] on p "Remove the existing trim and replace with new. Ensure that the new trim matches…" at bounding box center [215, 247] width 210 height 22
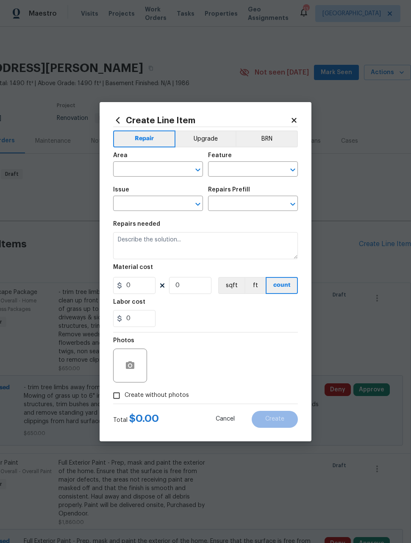
type input "Siding"
type input "Replace Exterior Trim $5.75"
type textarea "Remove the existing trim and replace with new. Ensure that the new trim matches…"
type input "5.75"
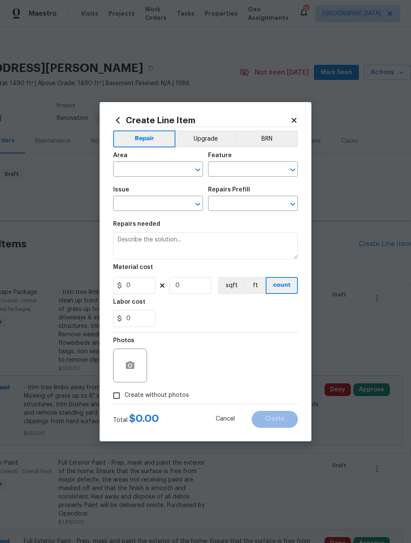
type input "1"
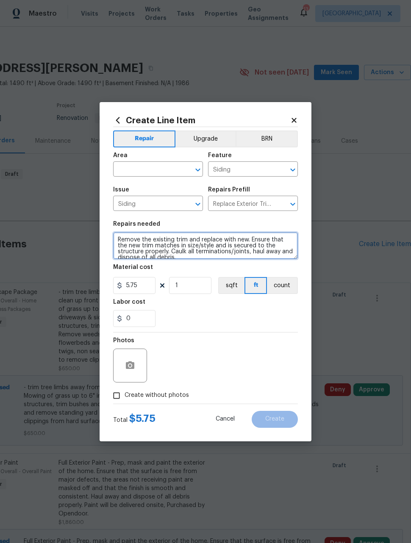
click at [118, 237] on textarea "Remove the existing trim and replace with new. Ensure that the new trim matches…" at bounding box center [205, 245] width 185 height 27
click at [124, 237] on textarea "Remove the existing trim and replace with new. Ensure that the new trim matches…" at bounding box center [205, 245] width 185 height 27
type textarea "- replace damaged exterior trim - replace damaged exterior siding Remove the ex…"
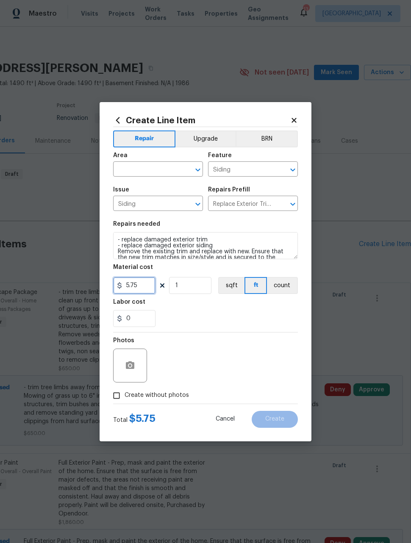
click at [146, 288] on input "5.75" at bounding box center [134, 285] width 42 height 17
type input "500"
click at [256, 350] on div "Photos" at bounding box center [205, 360] width 185 height 55
click at [117, 397] on input "Create without photos" at bounding box center [116, 396] width 16 height 16
checkbox input "true"
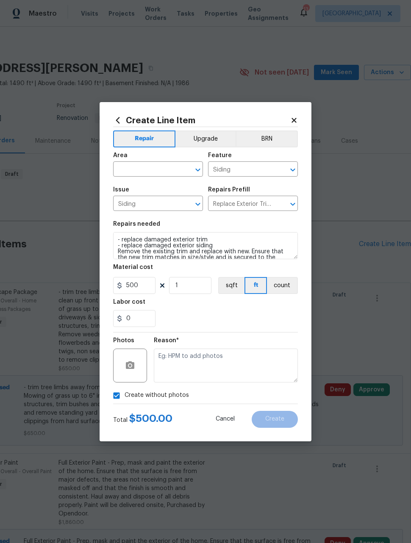
click at [166, 167] on input "text" at bounding box center [146, 169] width 66 height 13
click at [165, 204] on li "Exterior Overall" at bounding box center [158, 203] width 90 height 14
type input "Exterior Overall"
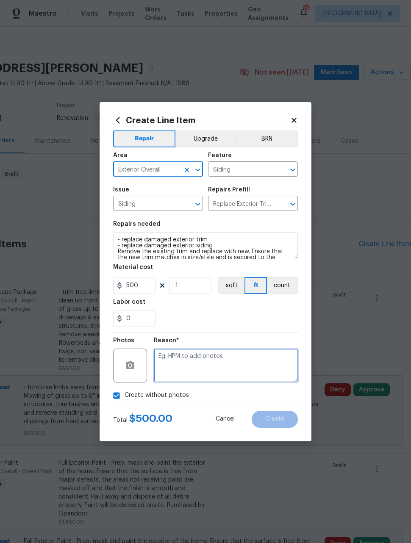
click at [216, 367] on textarea at bounding box center [226, 366] width 144 height 34
type textarea "Later"
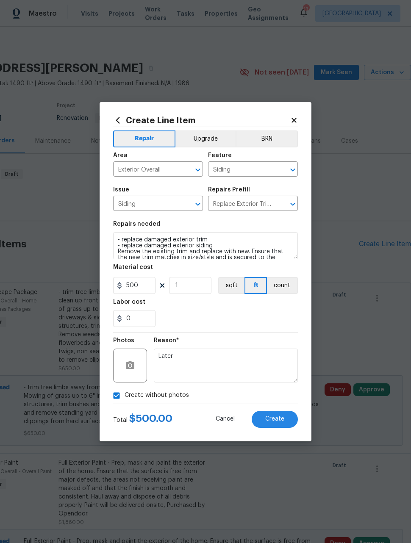
click at [252, 334] on div "Reason* Later" at bounding box center [226, 360] width 144 height 55
click at [285, 421] on button "Create" at bounding box center [275, 419] width 46 height 17
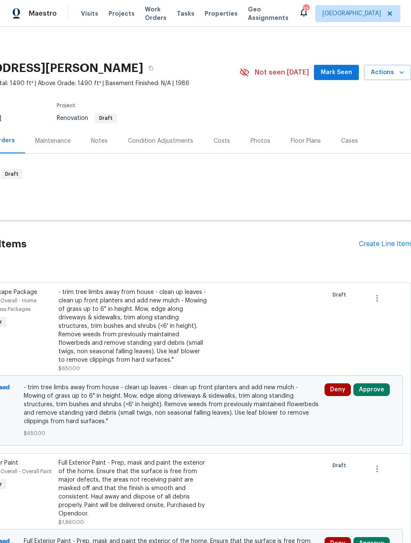
click at [383, 242] on div "Create Line Item" at bounding box center [385, 244] width 52 height 8
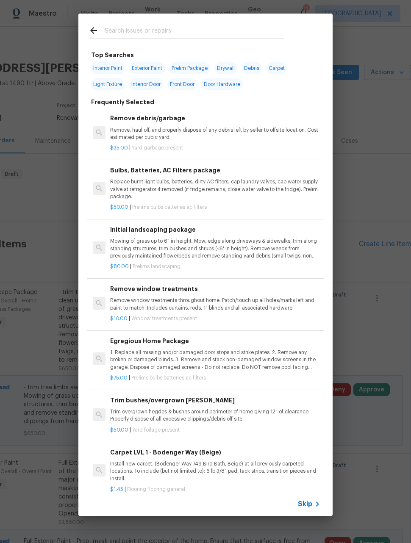
click at [219, 22] on div at bounding box center [186, 30] width 216 height 33
click at [232, 29] on input "text" at bounding box center [195, 31] width 180 height 13
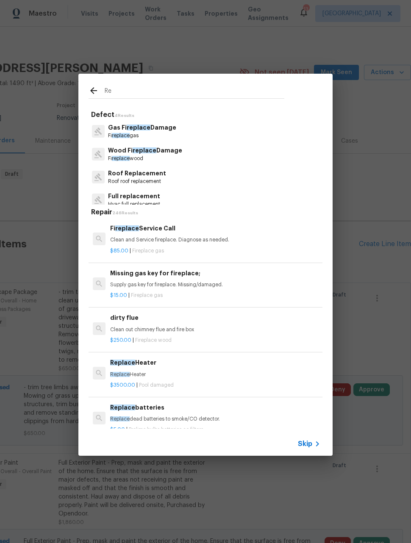
type input "R"
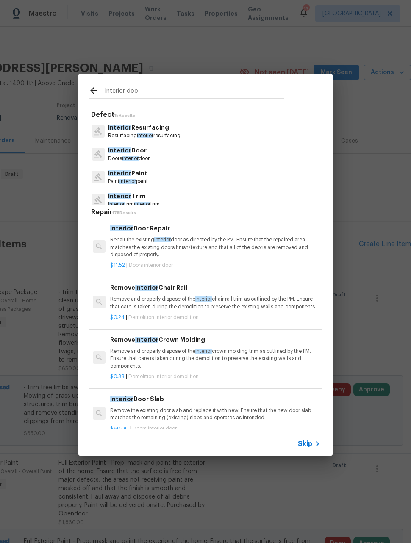
type input "Interior door"
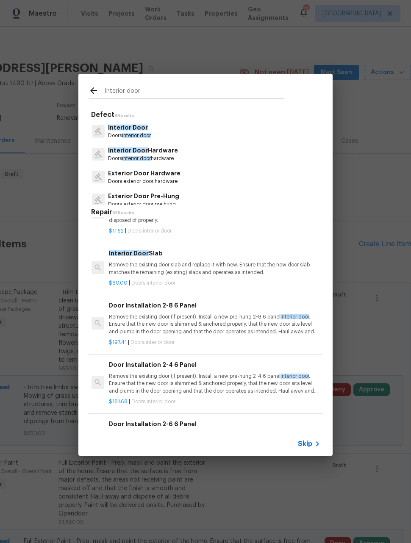
scroll to position [28, 1]
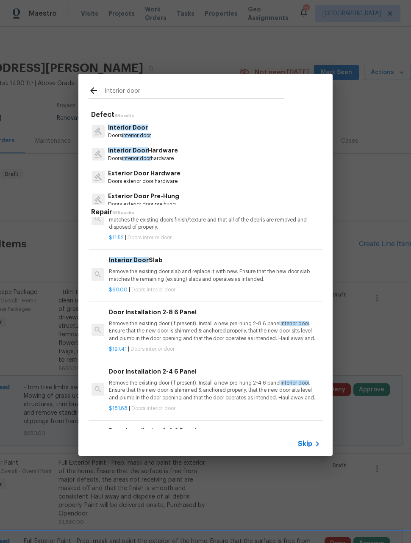
click at [264, 276] on p "Remove the existing door slab and replace it with new. Ensure that the new door…" at bounding box center [214, 275] width 210 height 14
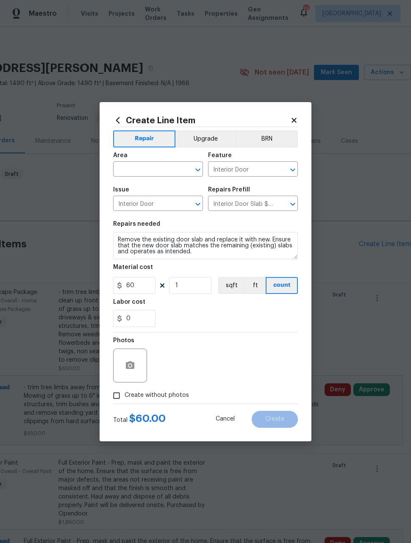
click at [156, 169] on input "text" at bounding box center [146, 169] width 66 height 13
type input "interior"
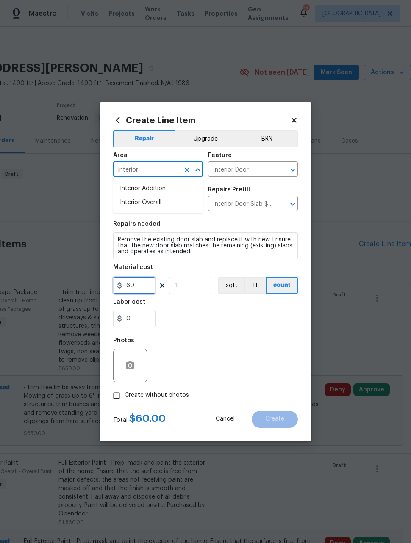
click at [148, 287] on input "60" at bounding box center [134, 285] width 42 height 17
type input "125"
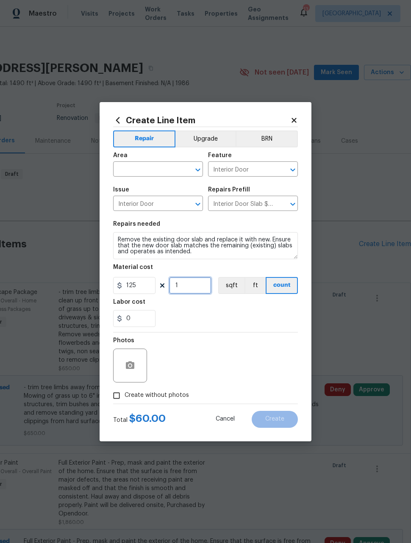
click at [203, 287] on input "1" at bounding box center [190, 285] width 42 height 17
type input "10"
click at [271, 350] on div "Photos" at bounding box center [205, 360] width 185 height 55
click at [164, 169] on input "text" at bounding box center [146, 169] width 66 height 13
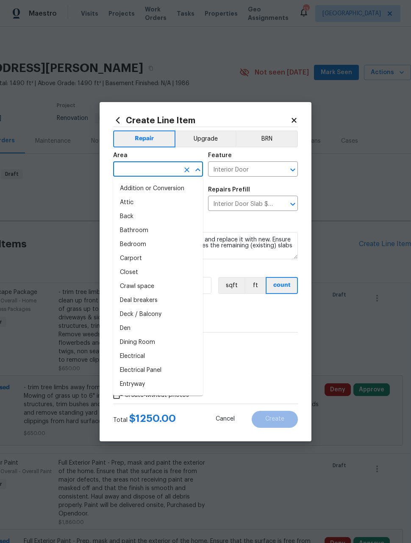
type input "o"
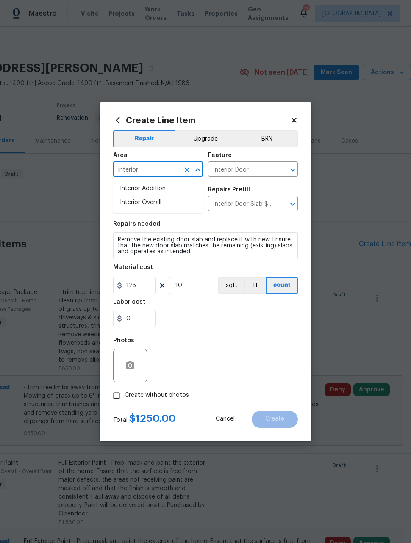
click at [157, 208] on li "Interior Overall" at bounding box center [158, 203] width 90 height 14
type input "Interior Overall"
click at [274, 353] on div "Photos" at bounding box center [205, 360] width 185 height 55
click at [117, 397] on input "Create without photos" at bounding box center [116, 396] width 16 height 16
checkbox input "true"
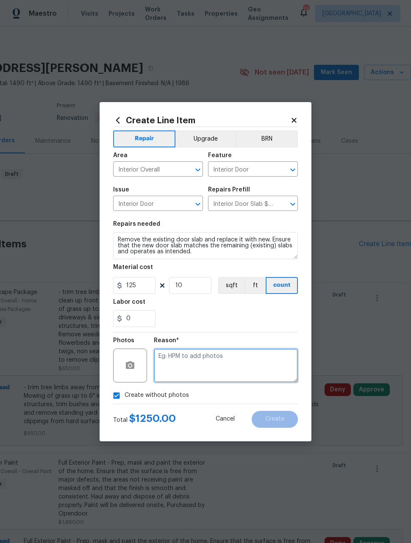
click at [272, 364] on textarea at bounding box center [226, 366] width 144 height 34
type textarea "Later"
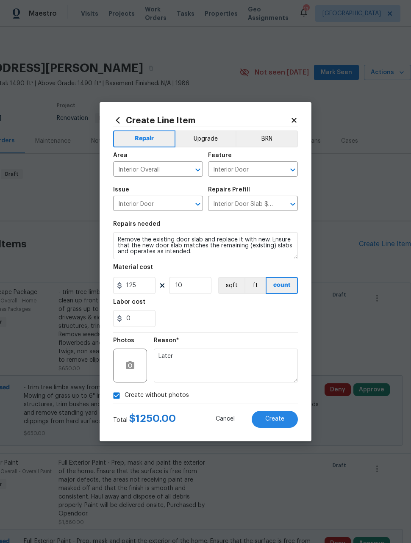
click at [256, 335] on div "Reason* Later" at bounding box center [226, 360] width 144 height 55
click at [291, 423] on button "Create" at bounding box center [275, 419] width 46 height 17
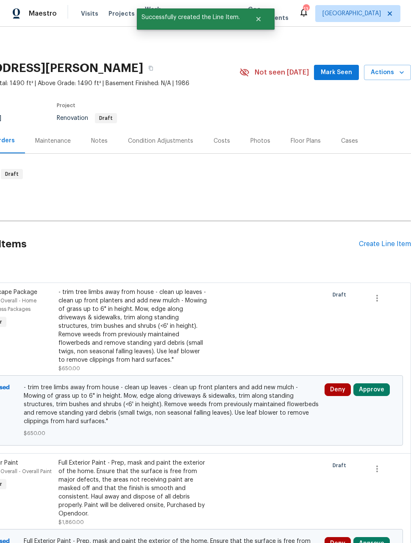
scroll to position [0, 68]
click at [377, 247] on div "Create Line Item" at bounding box center [385, 244] width 52 height 8
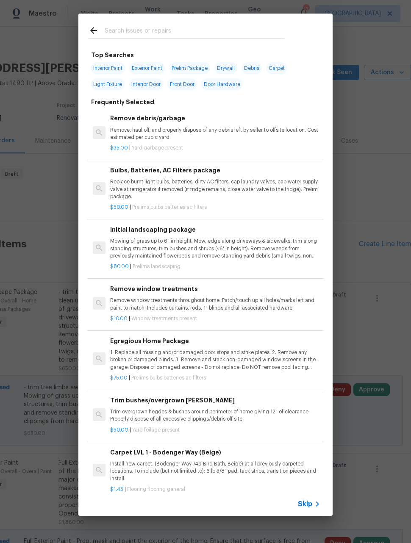
click at [193, 32] on input "text" at bounding box center [195, 31] width 180 height 13
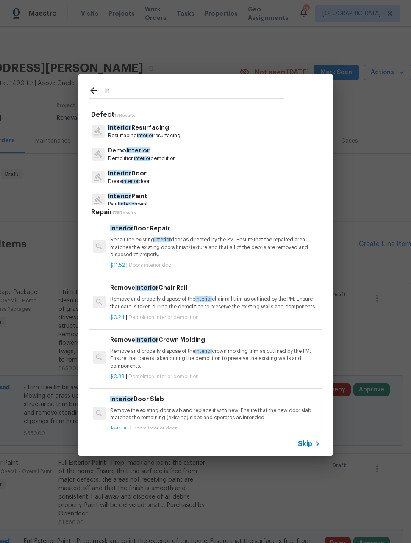
type input "I"
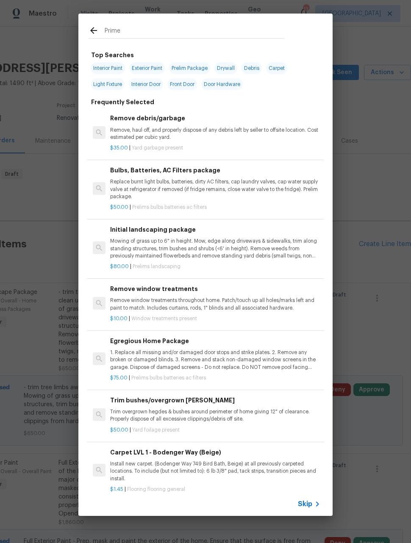
type input "Primer"
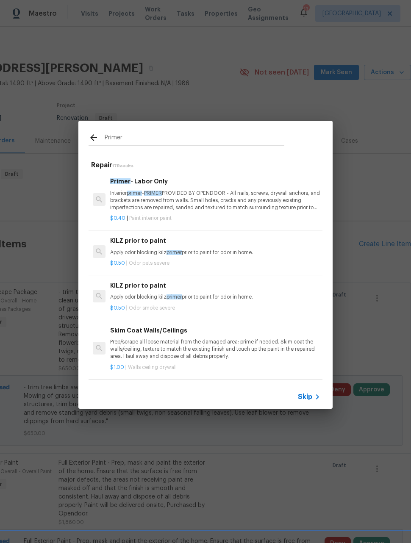
click at [299, 201] on p "Interior primer - PRIMER PROVIDED BY OPENDOOR - All nails, screws, drywall anch…" at bounding box center [215, 201] width 210 height 22
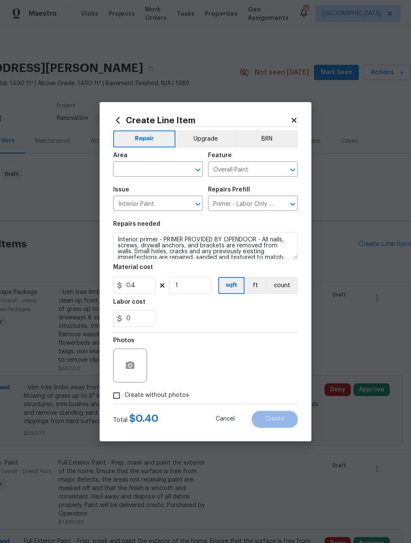
click at [169, 169] on input "text" at bounding box center [146, 169] width 66 height 13
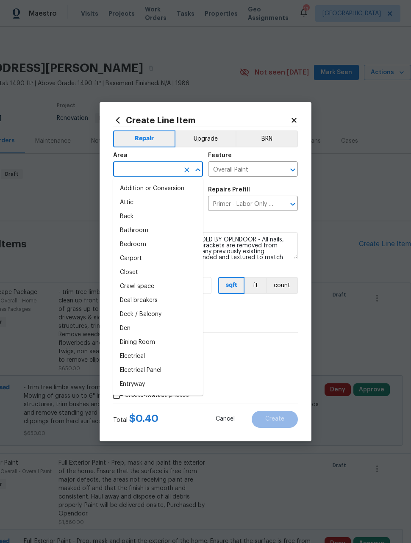
type input "o"
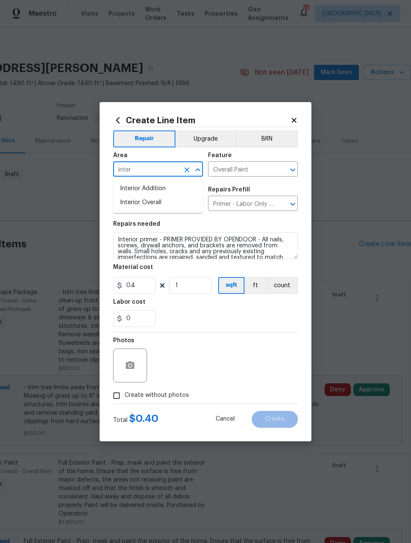
click at [157, 202] on li "Interior Overall" at bounding box center [158, 203] width 90 height 14
type input "Interior Overall"
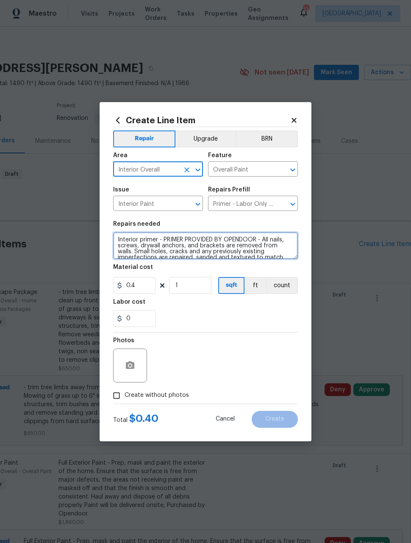
click at [122, 240] on textarea "Interior primer - PRIMER PROVIDED BY OPENDOOR - All nails, screws, drywall anch…" at bounding box center [205, 245] width 185 height 27
click at [120, 243] on textarea "Interior primer - PRIMER PROVIDED BY OPENDOOR - All nails, screws, drywall anch…" at bounding box center [205, 245] width 185 height 27
click at [122, 233] on textarea "Interior primer - PRIMER PROVIDED BY OPENDOOR - All nails, screws, drywall anch…" at bounding box center [205, 245] width 185 height 27
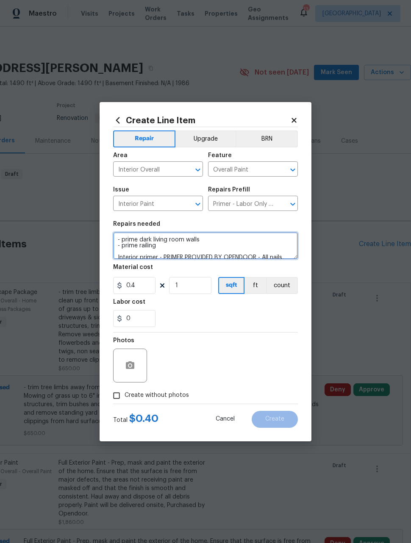
type textarea "- prime dark living room walls - prime railing Interior primer - PRIMER PROVIDE…"
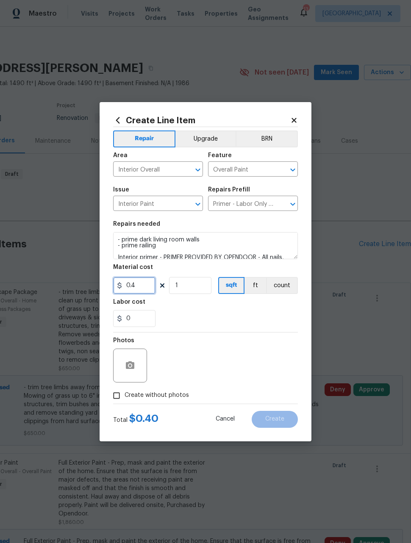
click at [146, 285] on input "0.4" at bounding box center [134, 285] width 42 height 17
type input "250"
click at [262, 360] on div "Photos" at bounding box center [205, 360] width 185 height 55
click at [116, 397] on input "Create without photos" at bounding box center [116, 396] width 16 height 16
checkbox input "true"
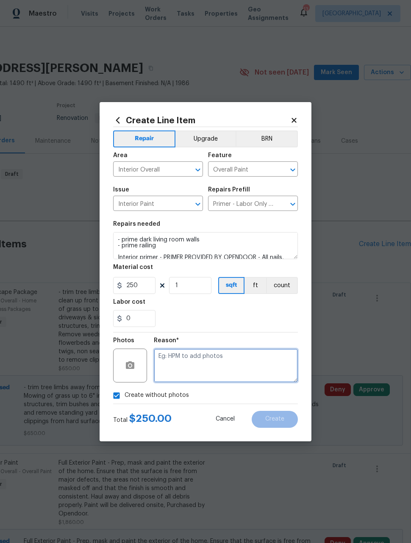
click at [273, 368] on textarea at bounding box center [226, 366] width 144 height 34
type textarea "Later"
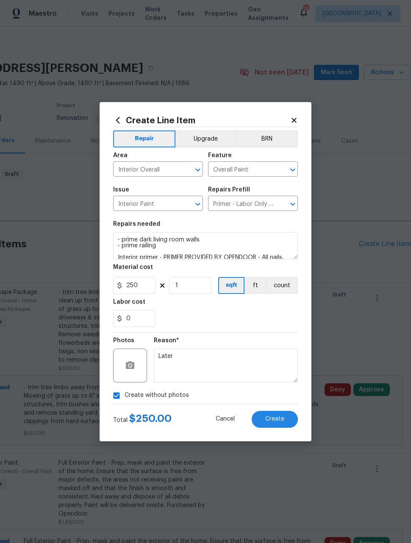
click at [252, 333] on div "Reason* Later" at bounding box center [226, 360] width 144 height 55
click at [285, 424] on button "Create" at bounding box center [275, 419] width 46 height 17
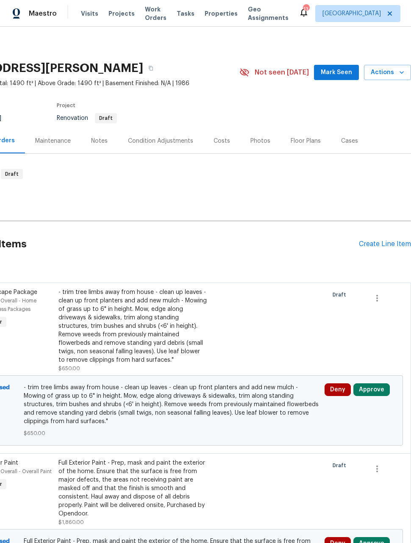
click at [378, 245] on div "Create Line Item" at bounding box center [385, 244] width 52 height 8
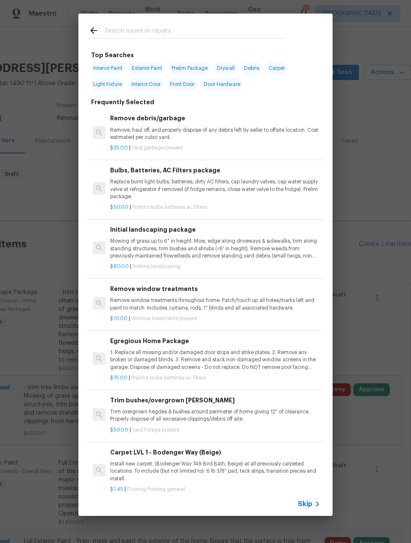
click at [382, 174] on div "Top Searches Interior Paint Exterior Paint Prelim Package Drywall Debris Carpet…" at bounding box center [205, 264] width 411 height 529
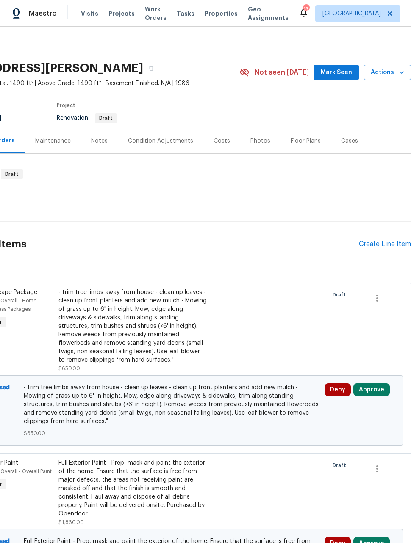
click at [378, 244] on div "Create Line Item" at bounding box center [385, 244] width 52 height 8
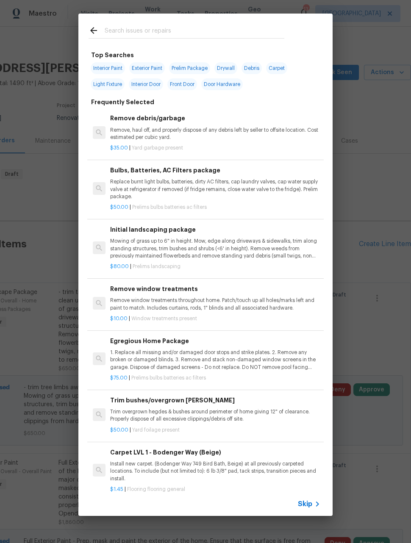
click at [212, 26] on input "text" at bounding box center [195, 31] width 180 height 13
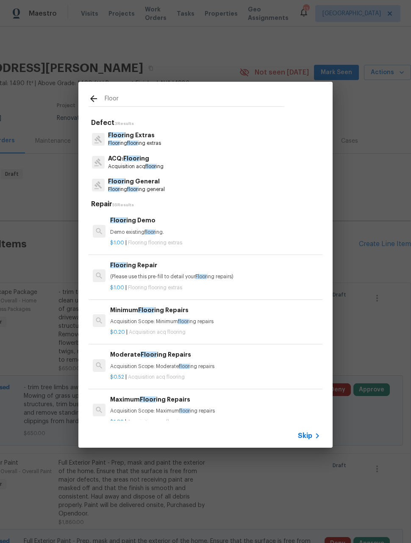
type input "Floor"
click at [222, 138] on div "Floor ing Extras Floor ing floor ing extras" at bounding box center [206, 138] width 234 height 23
click at [209, 141] on div "Floor ing Extras Floor ing floor ing extras" at bounding box center [206, 138] width 234 height 23
click at [146, 141] on p "Floor ing floor ing extras" at bounding box center [134, 143] width 53 height 7
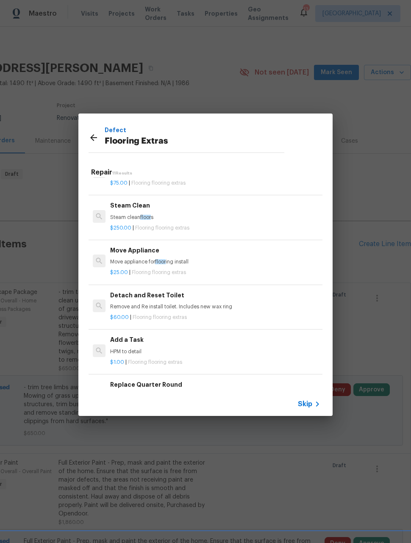
scroll to position [163, 0]
click at [231, 350] on p "HPM to detail" at bounding box center [215, 350] width 210 height 7
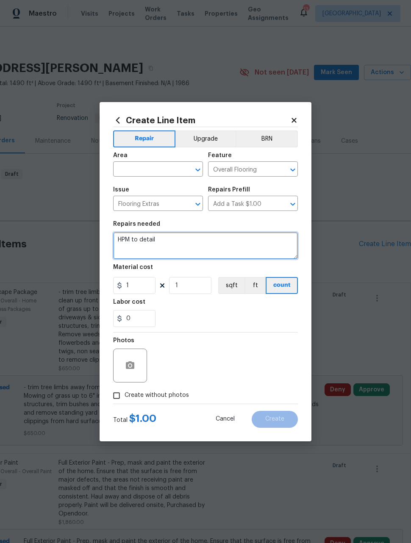
click at [144, 241] on textarea "HPM to detail" at bounding box center [205, 245] width 185 height 27
click at [141, 244] on textarea "HPM to detail" at bounding box center [205, 245] width 185 height 27
type textarea "H"
type textarea "Deep clean hardwood floors"
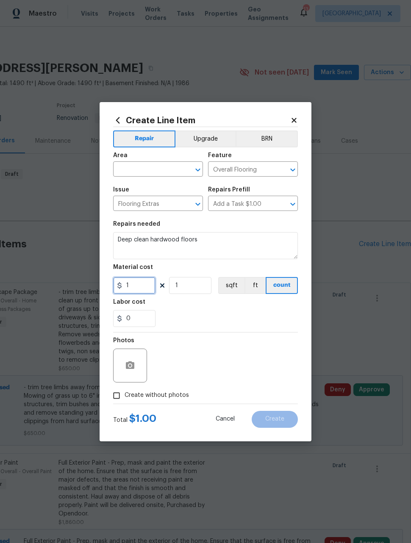
click at [137, 284] on input "1" at bounding box center [134, 285] width 42 height 17
type input "150"
click at [274, 355] on div "Photos" at bounding box center [205, 360] width 185 height 55
click at [169, 173] on input "text" at bounding box center [146, 169] width 66 height 13
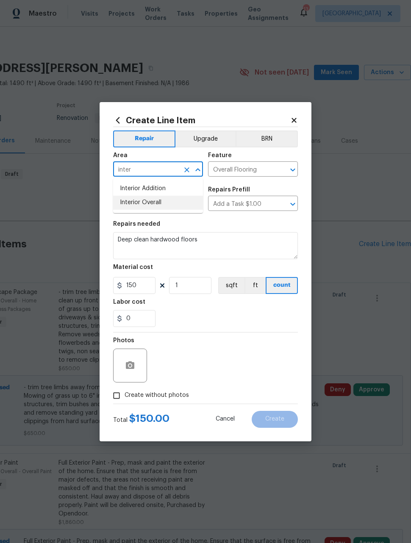
click at [158, 202] on li "Interior Overall" at bounding box center [158, 203] width 90 height 14
type input "Interior Overall"
click at [233, 362] on div "Photos" at bounding box center [205, 360] width 185 height 55
click at [114, 394] on input "Create without photos" at bounding box center [116, 396] width 16 height 16
checkbox input "true"
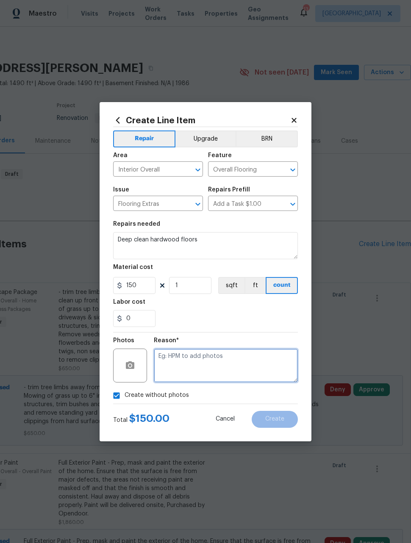
click at [248, 363] on textarea at bounding box center [226, 366] width 144 height 34
type textarea "Later"
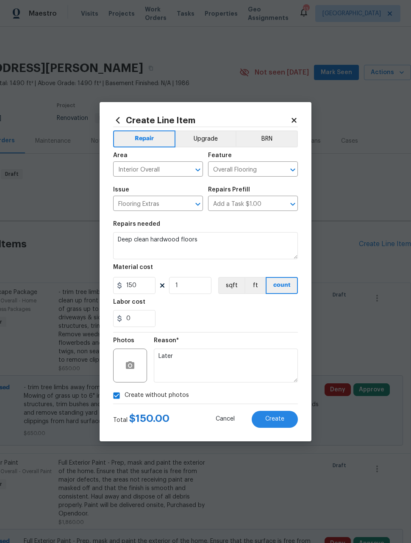
click at [252, 334] on div "Reason* Later" at bounding box center [226, 360] width 144 height 55
click at [288, 424] on button "Create" at bounding box center [275, 419] width 46 height 17
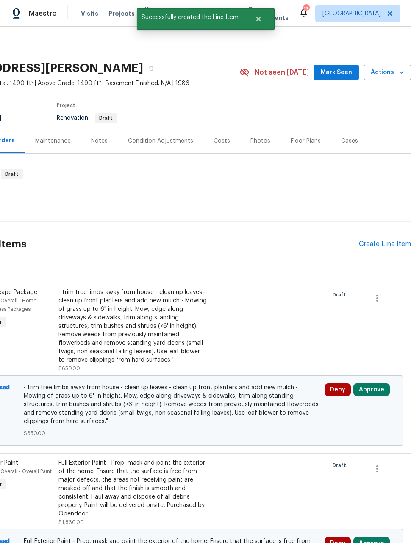
click at [385, 244] on div "Create Line Item" at bounding box center [385, 244] width 52 height 8
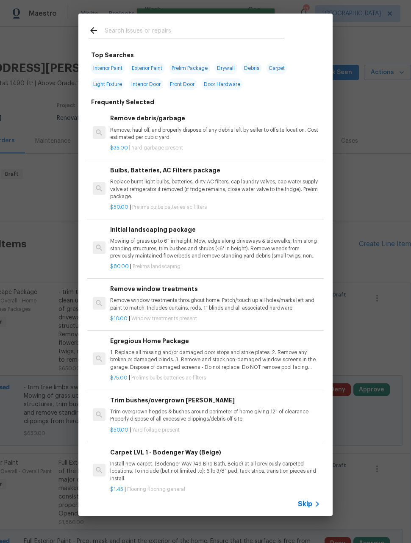
click at [236, 33] on input "text" at bounding box center [195, 31] width 180 height 13
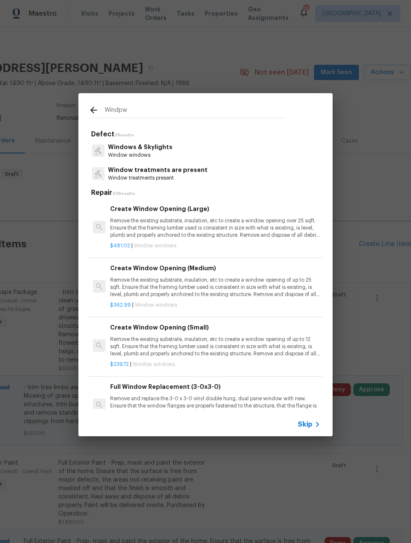
type input "Windpw"
click at [176, 149] on div "Windows & Skylights Window windows" at bounding box center [206, 150] width 234 height 23
click at [167, 152] on p "Window windows" at bounding box center [140, 155] width 64 height 7
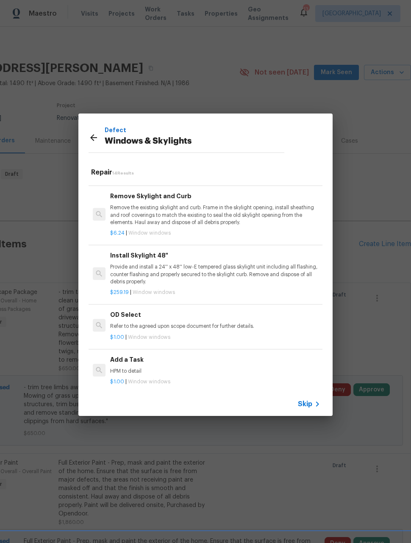
scroll to position [563, 0]
click at [235, 368] on p "HPM to detail" at bounding box center [215, 371] width 210 height 7
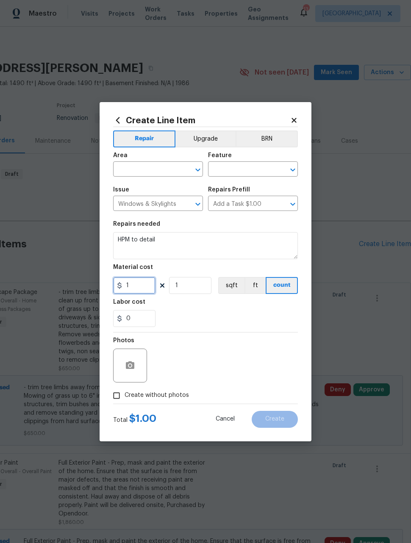
click at [145, 288] on input "1" at bounding box center [134, 285] width 42 height 17
type input "250"
click at [157, 169] on input "text" at bounding box center [146, 169] width 66 height 13
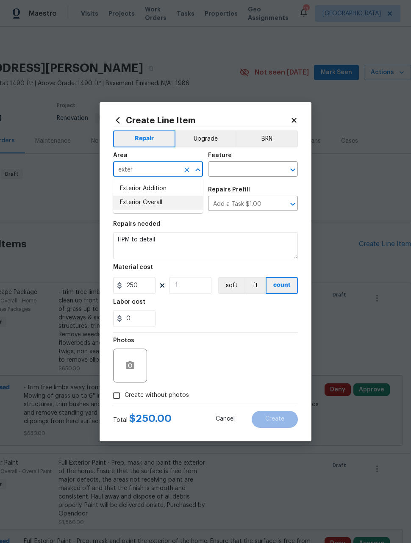
click at [169, 208] on li "Exterior Overall" at bounding box center [158, 203] width 90 height 14
type input "Exterior Overall"
click at [247, 169] on input "text" at bounding box center [241, 169] width 66 height 13
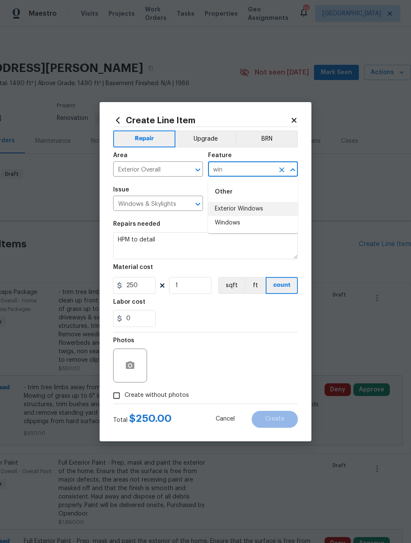
click at [274, 210] on li "Exterior Windows" at bounding box center [253, 209] width 90 height 14
type input "Exterior Windows"
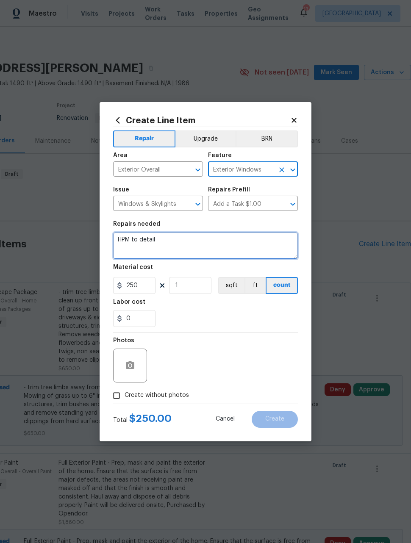
click at [221, 243] on textarea "HPM to detail" at bounding box center [205, 245] width 185 height 27
click at [220, 243] on textarea "HPM to detail" at bounding box center [205, 245] width 185 height 27
click at [219, 244] on textarea "HPM to detail" at bounding box center [205, 245] width 185 height 27
type textarea "H"
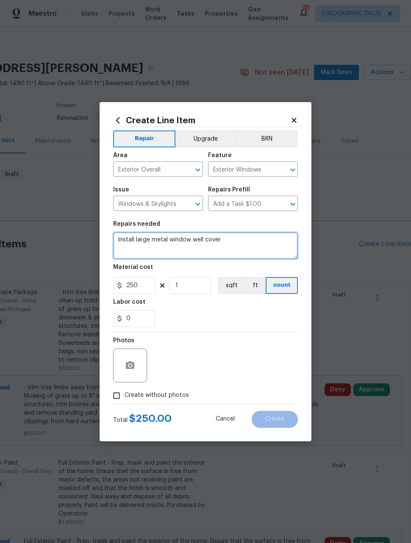
type textarea "Install large metal window well cover"
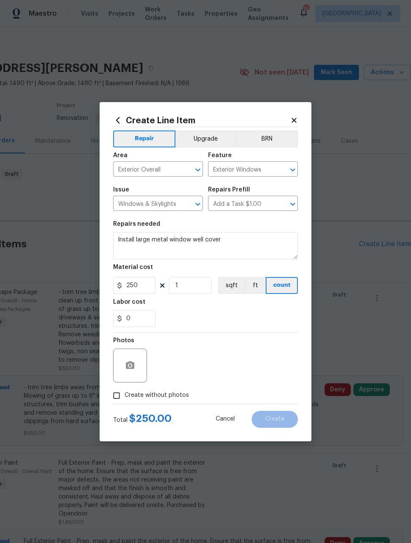
click at [252, 337] on div "Photos" at bounding box center [205, 360] width 185 height 55
click at [115, 394] on input "Create without photos" at bounding box center [116, 396] width 16 height 16
checkbox input "true"
click at [271, 354] on textarea at bounding box center [226, 366] width 144 height 34
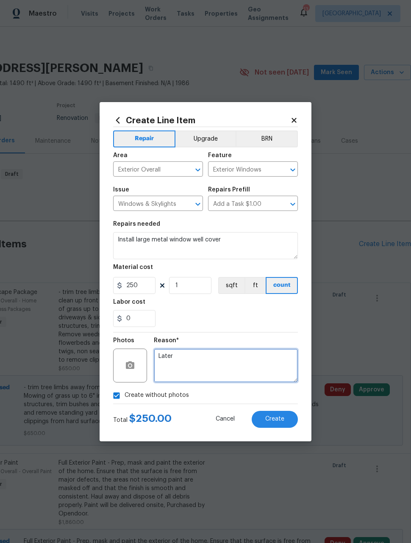
type textarea "Later"
click at [253, 337] on div "Reason* Later" at bounding box center [226, 360] width 144 height 55
click at [285, 425] on button "Create" at bounding box center [275, 419] width 46 height 17
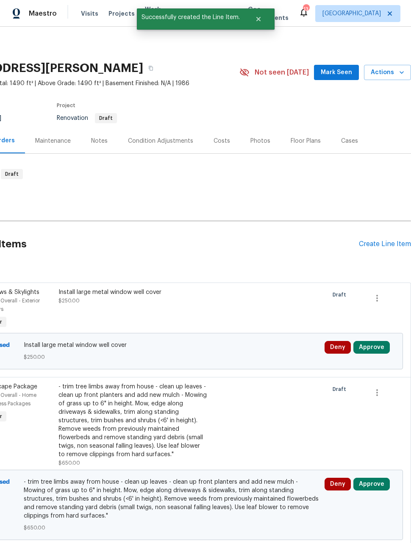
click at [384, 245] on div "Create Line Item" at bounding box center [385, 244] width 52 height 8
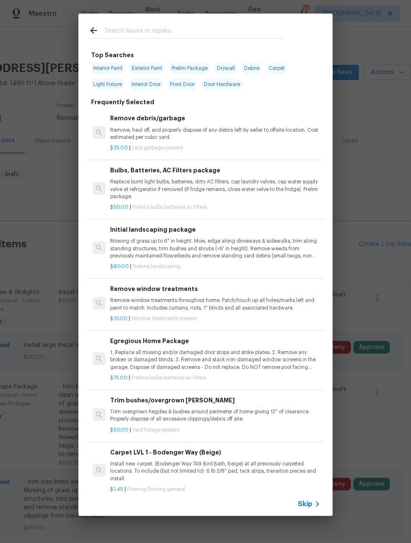
click at [272, 34] on input "text" at bounding box center [195, 31] width 180 height 13
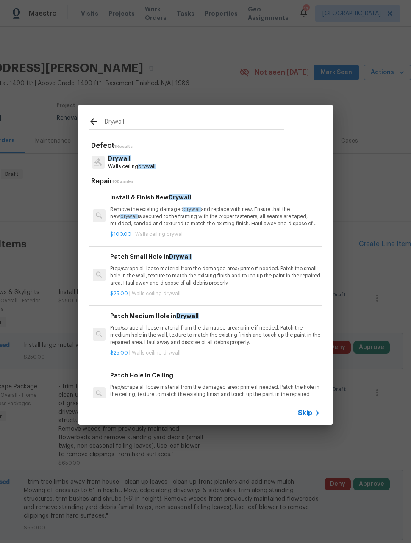
scroll to position [0, 0]
click at [272, 119] on input "Drywall" at bounding box center [195, 122] width 180 height 13
type input "D"
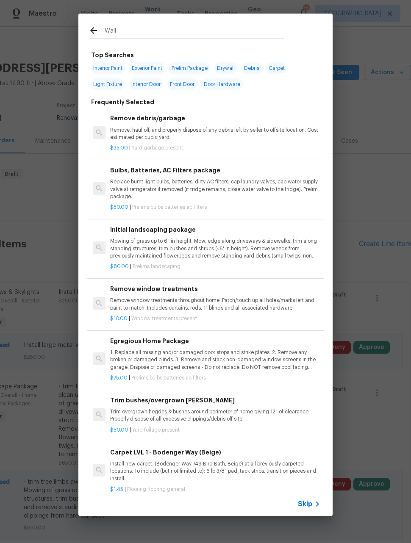
type input "Wall m"
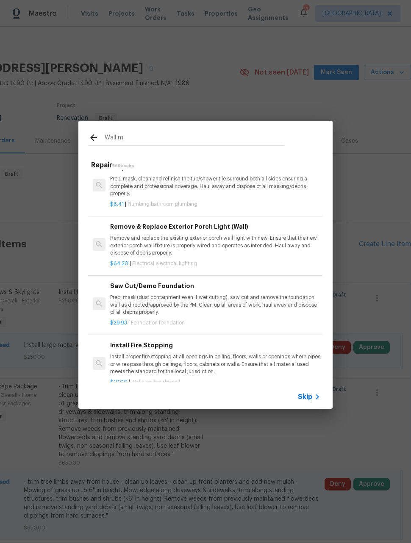
scroll to position [831, 0]
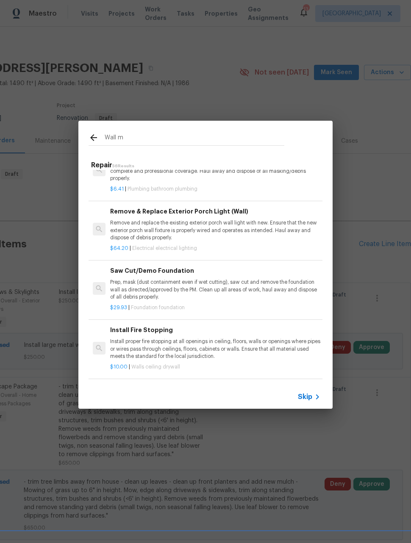
click at [321, 335] on div "Install Fire Stopping Install proper fire stopping at all openings in ceiling, …" at bounding box center [215, 348] width 213 height 48
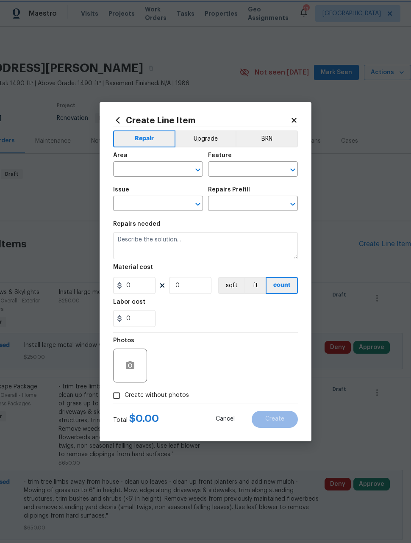
type input "Walls and Ceiling"
type input "Drywall"
type input "Install Fire Stopping $10.00"
type textarea "Install proper fire stopping at all openings in ceiling, floors, walls or openi…"
type input "10"
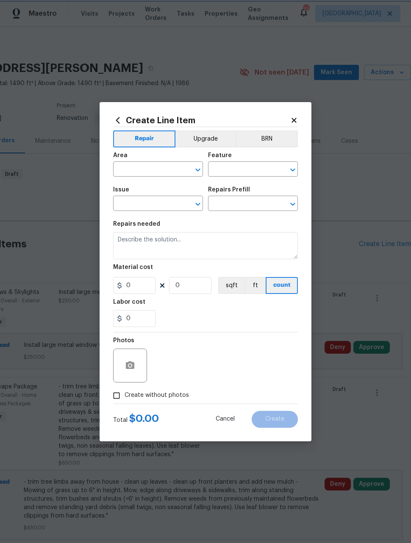
type input "1"
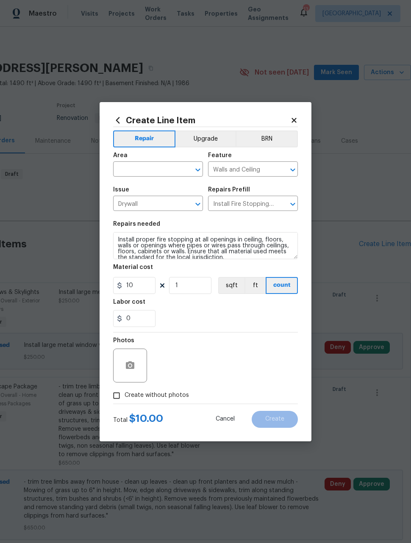
click at [295, 111] on div "Create Line Item Repair Upgrade BRN Area ​ Feature Walls and Ceiling ​ Issue Dr…" at bounding box center [206, 271] width 212 height 339
click at [294, 122] on icon at bounding box center [294, 120] width 8 height 8
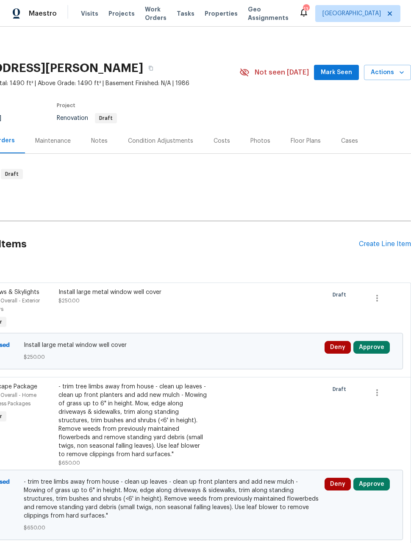
click at [388, 241] on div "Create Line Item" at bounding box center [385, 244] width 52 height 8
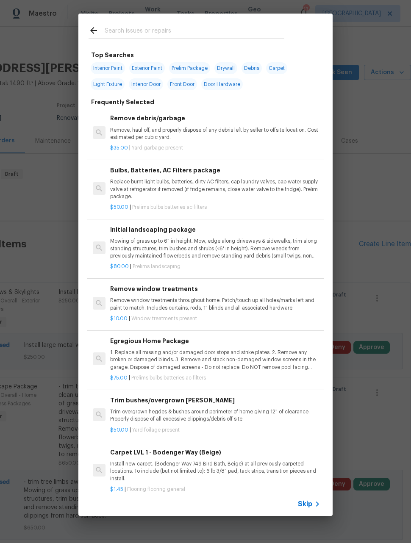
click at [216, 36] on input "text" at bounding box center [195, 31] width 180 height 13
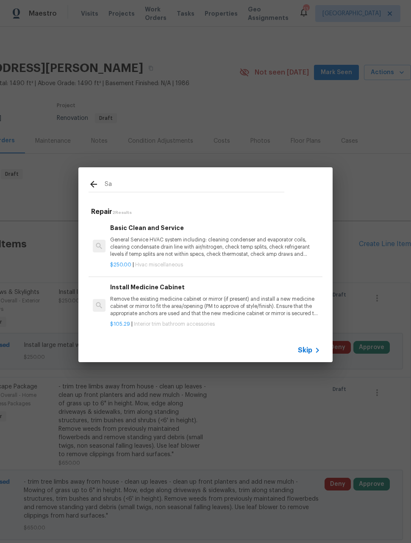
type input "S"
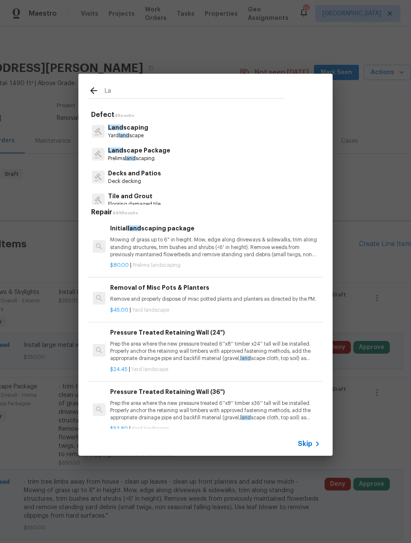
type input "L"
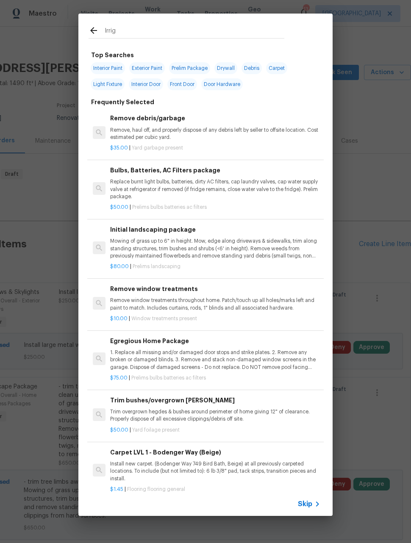
type input "Irriga"
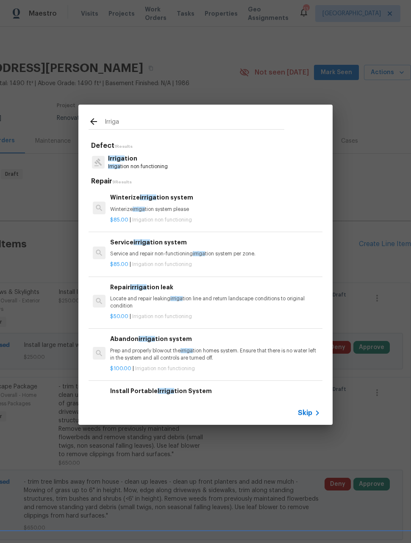
click at [252, 209] on p "Winterize irriga tion system please" at bounding box center [215, 209] width 210 height 7
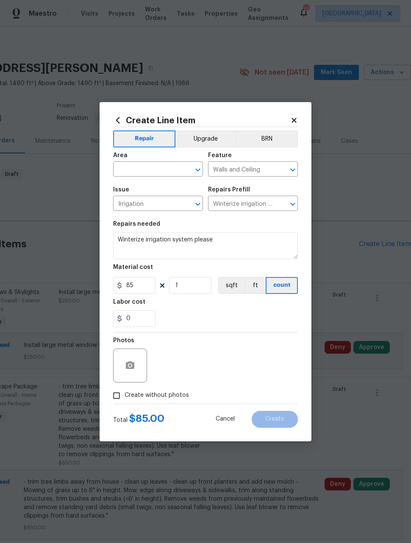
click at [163, 170] on input "text" at bounding box center [146, 169] width 66 height 13
click at [166, 207] on li "Exterior Overall" at bounding box center [158, 203] width 90 height 14
type input "Exterior Overall"
click at [263, 348] on div "Photos" at bounding box center [205, 360] width 185 height 55
click at [121, 395] on input "Create without photos" at bounding box center [116, 396] width 16 height 16
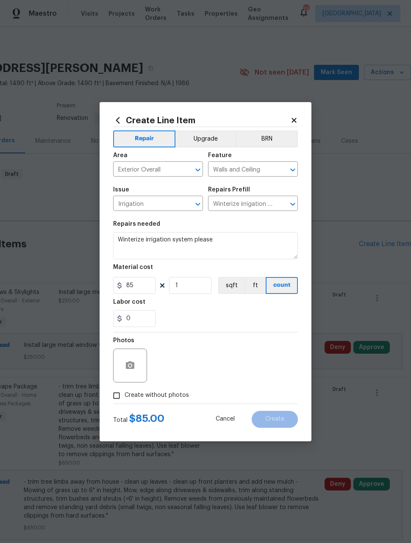
checkbox input "true"
click at [259, 361] on textarea at bounding box center [226, 366] width 144 height 34
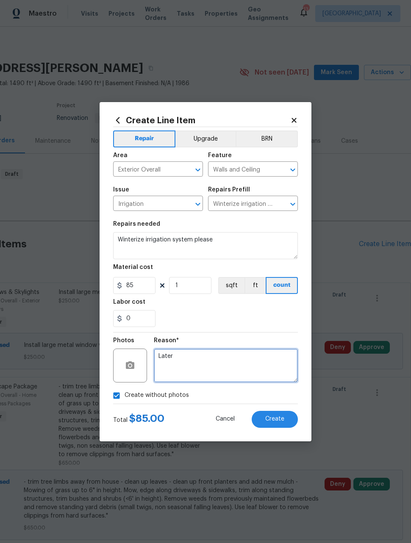
type textarea "Later"
click at [243, 334] on div "Reason* Later" at bounding box center [226, 360] width 144 height 55
click at [283, 424] on button "Create" at bounding box center [275, 419] width 46 height 17
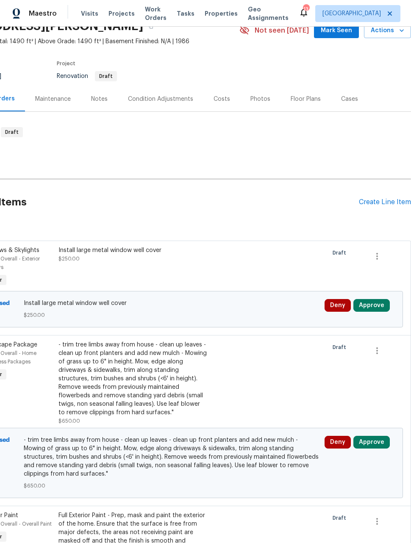
scroll to position [42, 68]
click at [379, 203] on div "Create Line Item" at bounding box center [385, 202] width 52 height 8
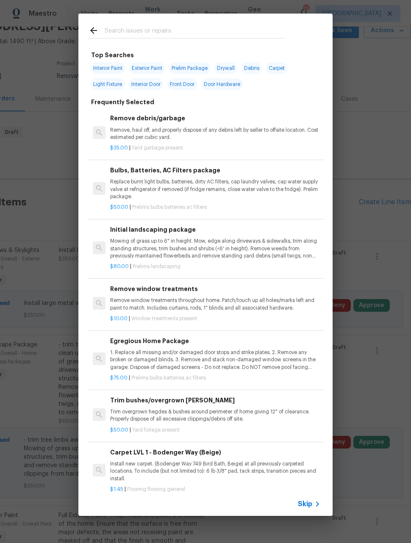
click at [204, 29] on input "text" at bounding box center [195, 31] width 180 height 13
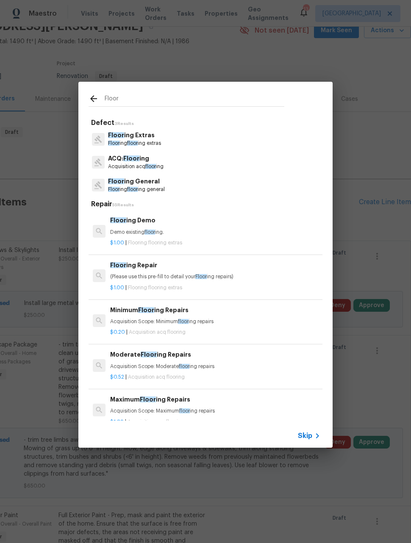
type input "Floor"
click at [174, 190] on div "Floor ing General Floor ing floor ing general" at bounding box center [206, 185] width 234 height 23
click at [165, 189] on p "Floor ing floor ing general" at bounding box center [136, 189] width 57 height 7
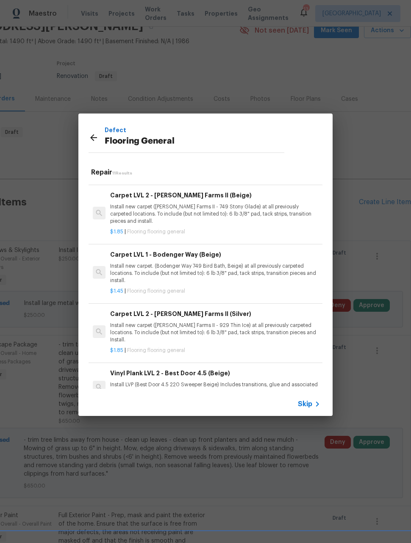
scroll to position [305, 0]
click at [292, 265] on p "Install new carpet. (Bodenger Way 749 Bird Bath, Beige) at all previously carpe…" at bounding box center [215, 274] width 210 height 22
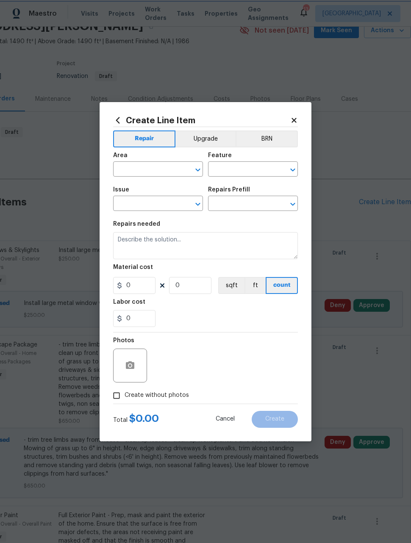
type input "Overall Flooring"
type input "Flooring General"
type input "Carpet LVL 1 - Bodenger Way (Beige) $1.45"
type textarea "Install new carpet. (Bodenger Way 749 Bird Bath, Beige) at all previously carpe…"
type input "1.45"
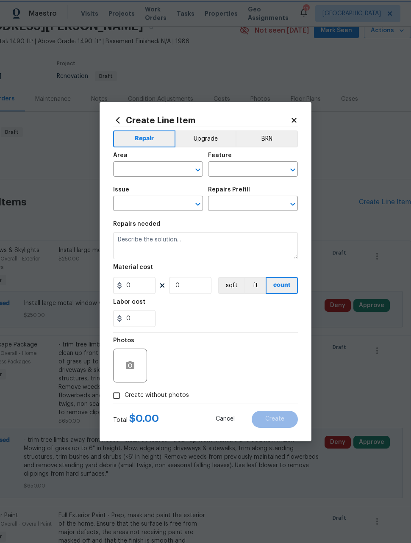
type input "1"
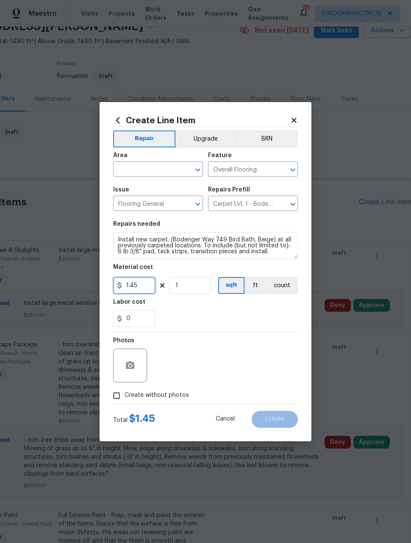
click at [146, 286] on input "1.45" at bounding box center [134, 285] width 42 height 17
type input "1.89"
click at [197, 287] on input "1" at bounding box center [190, 285] width 42 height 17
type input "1200"
click at [255, 349] on div "Photos" at bounding box center [205, 360] width 185 height 55
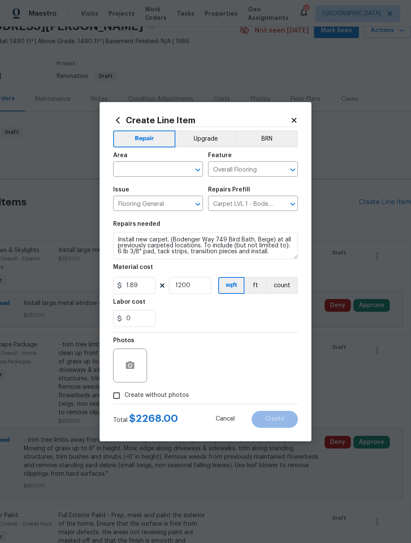
click at [162, 169] on input "text" at bounding box center [146, 169] width 66 height 13
click at [157, 204] on li "Interior Overall" at bounding box center [158, 203] width 90 height 14
type input "Interior Overall"
click at [253, 357] on div "Photos" at bounding box center [205, 360] width 185 height 55
click at [117, 395] on input "Create without photos" at bounding box center [116, 396] width 16 height 16
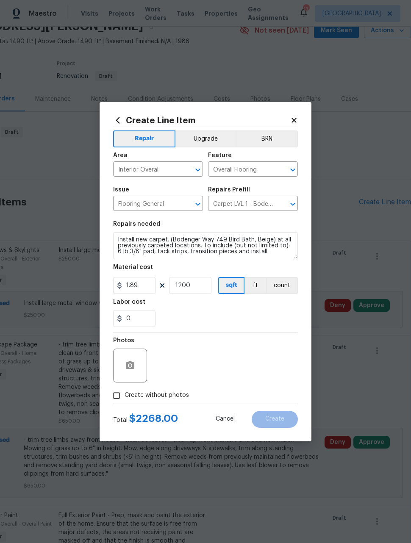
checkbox input "true"
click at [278, 368] on textarea at bounding box center [226, 366] width 144 height 34
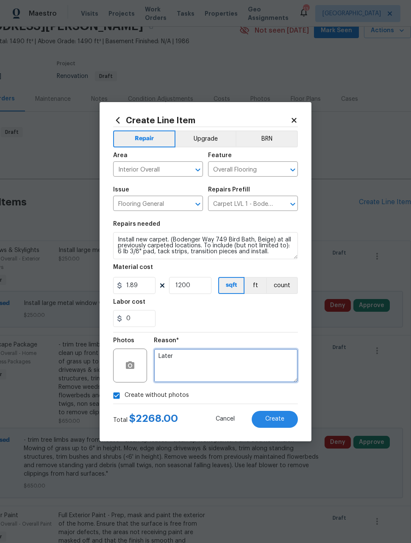
type textarea "Later"
click at [248, 329] on section "Repairs needed Install new carpet. (Bodenger Way 749 Bird Bath, Beige) at all p…" at bounding box center [205, 274] width 185 height 116
click at [286, 427] on button "Create" at bounding box center [275, 419] width 46 height 17
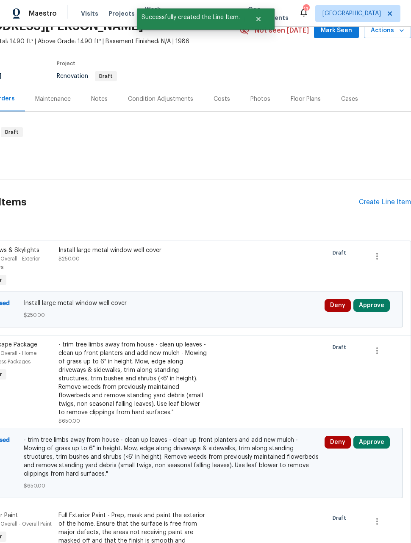
click at [386, 202] on div "Create Line Item" at bounding box center [385, 202] width 52 height 8
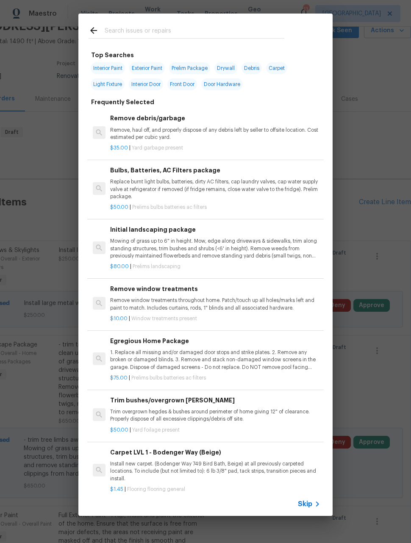
click at [230, 26] on input "text" at bounding box center [195, 31] width 180 height 13
type input "Bathr"
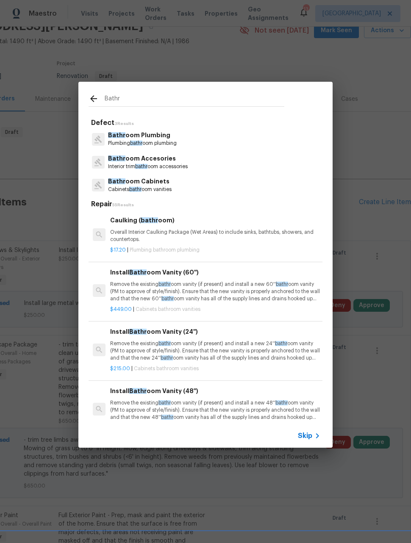
click at [177, 142] on p "Plumbing bathr oom plumbing" at bounding box center [142, 143] width 69 height 7
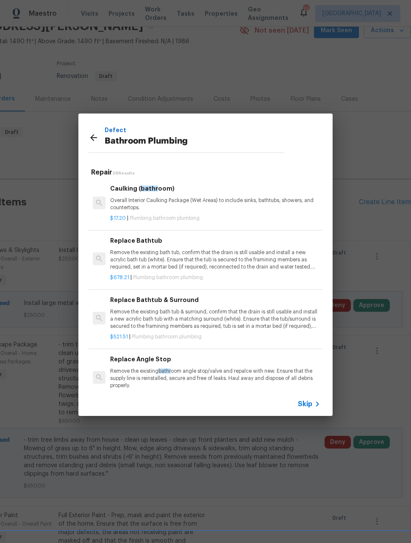
scroll to position [0, 0]
click at [274, 201] on p "Overall Interior Caulking Package (Wet Areas) to include sinks, bathtubs, showe…" at bounding box center [215, 204] width 210 height 14
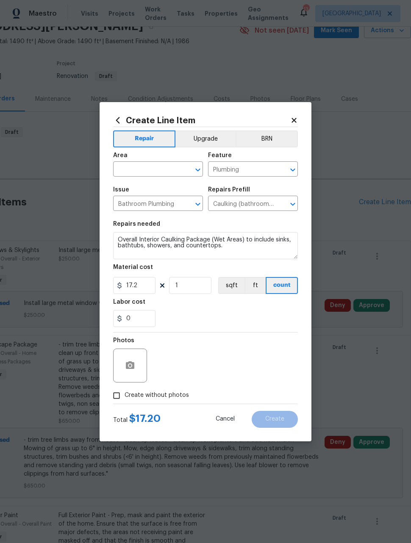
click at [162, 173] on input "text" at bounding box center [146, 169] width 66 height 13
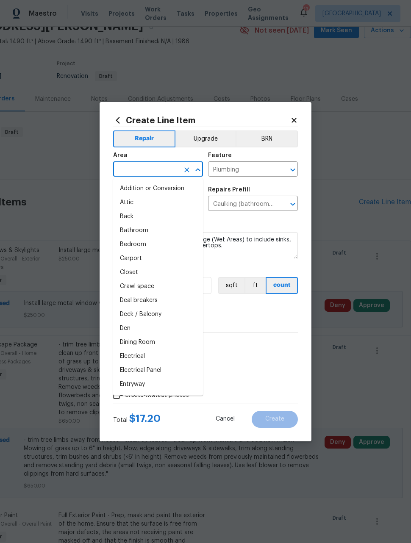
type input "n"
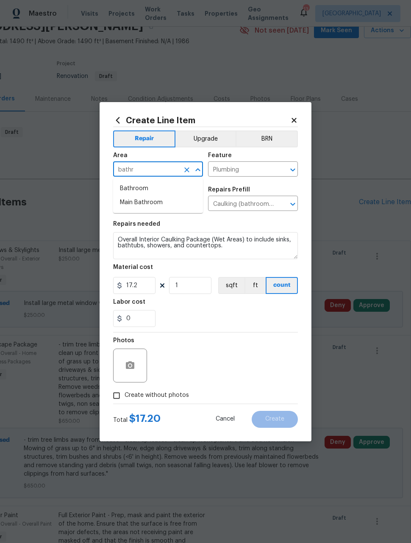
click at [150, 189] on li "Bathroom" at bounding box center [158, 189] width 90 height 14
type input "Bathroom"
click at [149, 289] on input "17.2" at bounding box center [134, 285] width 42 height 17
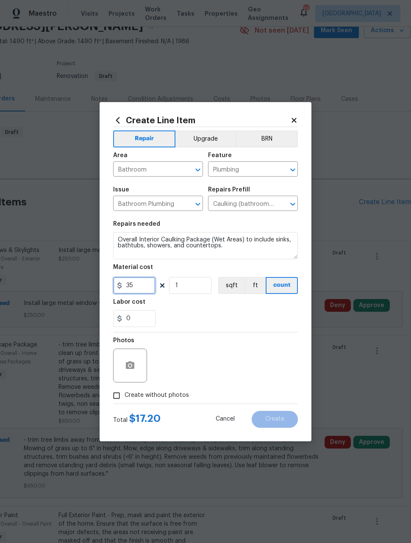
type input "35"
click at [205, 290] on input "1" at bounding box center [190, 285] width 42 height 17
type input "2"
click at [250, 346] on div "Photos" at bounding box center [205, 360] width 185 height 55
click at [119, 397] on input "Create without photos" at bounding box center [116, 396] width 16 height 16
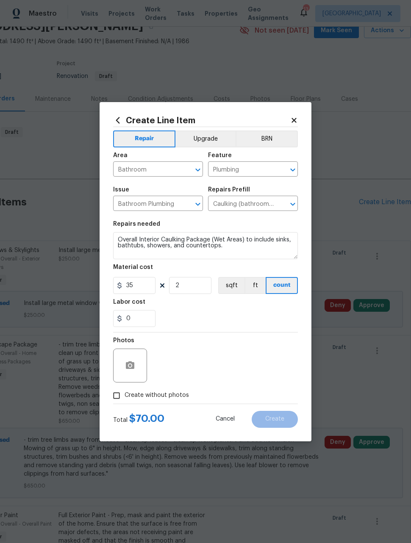
checkbox input "true"
click at [259, 367] on textarea at bounding box center [226, 366] width 144 height 34
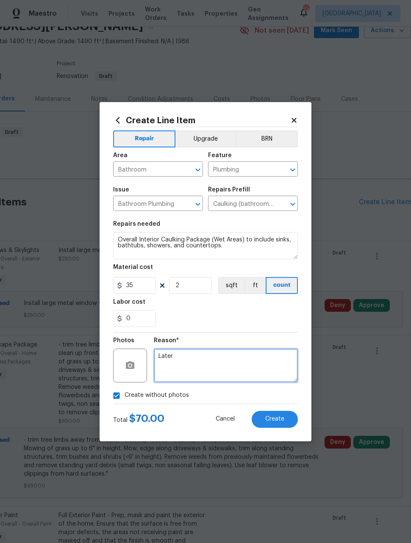
type textarea "Later"
click at [240, 336] on div "Reason* Later" at bounding box center [226, 360] width 144 height 55
click at [280, 427] on button "Create" at bounding box center [275, 419] width 46 height 17
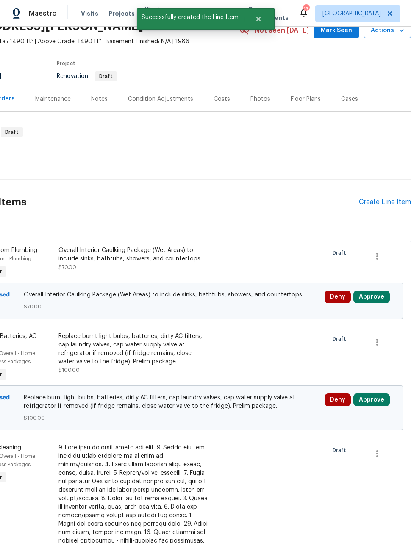
click at [387, 206] on div "Create Line Item" at bounding box center [385, 202] width 52 height 8
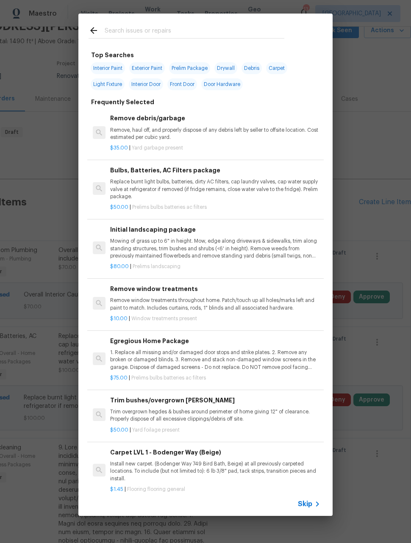
click at [232, 85] on span "Door Hardware" at bounding box center [222, 84] width 42 height 12
type input "Door Hardware"
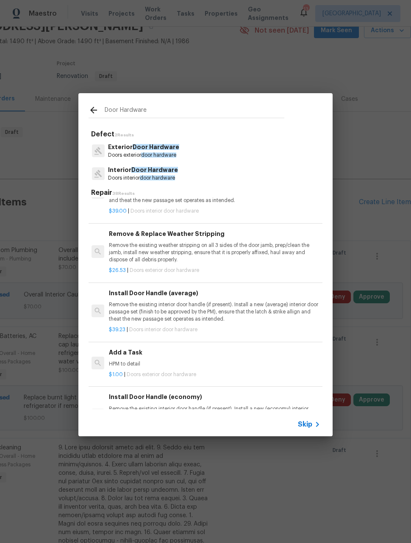
scroll to position [292, 1]
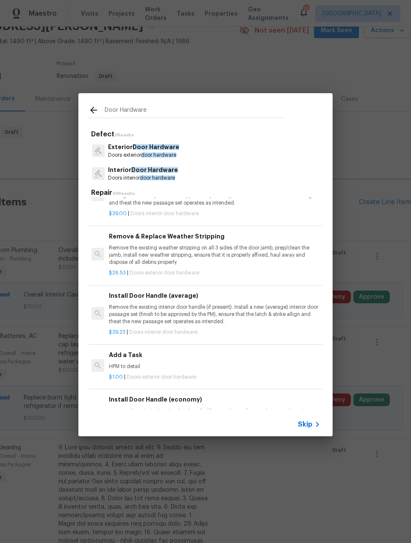
click at [298, 310] on p "Remove the existing interior door handle (if present). Install a new (average) …" at bounding box center [214, 315] width 210 height 22
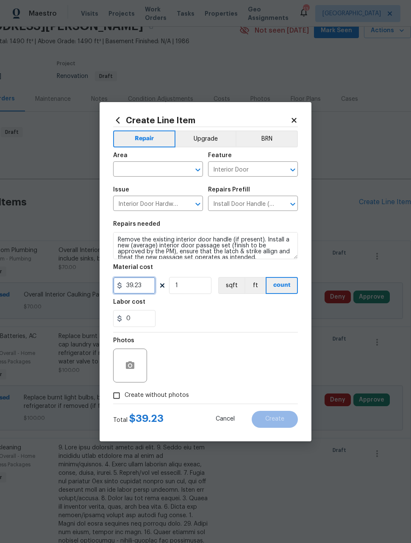
click at [144, 285] on input "39.23" at bounding box center [134, 285] width 42 height 17
type input "65"
click at [201, 291] on input "1" at bounding box center [190, 285] width 42 height 17
type input "10"
click at [254, 349] on div "Photos" at bounding box center [205, 360] width 185 height 55
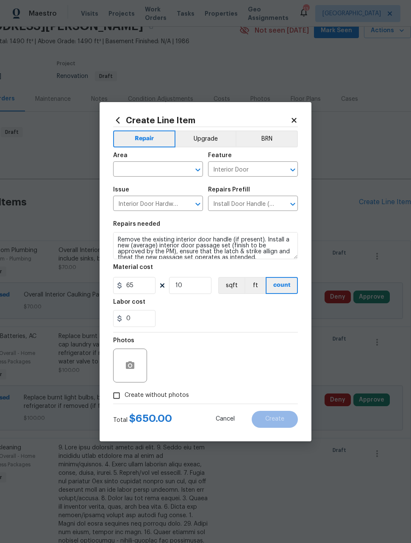
click at [157, 169] on input "text" at bounding box center [146, 169] width 66 height 13
click at [158, 203] on li "Interior Overall" at bounding box center [158, 203] width 90 height 14
type input "Interior Overall"
click at [260, 355] on div "Photos" at bounding box center [205, 360] width 185 height 55
click at [123, 404] on input "Create without photos" at bounding box center [116, 396] width 16 height 16
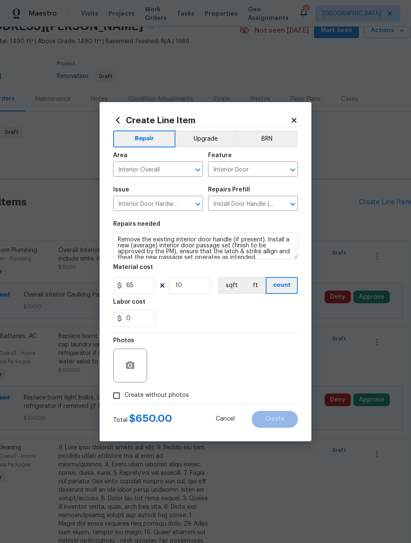
checkbox input "true"
click at [206, 370] on textarea at bounding box center [226, 366] width 144 height 34
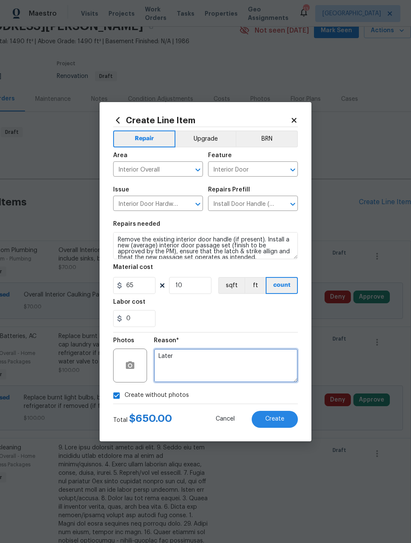
type textarea "Later"
click at [249, 331] on section "Repairs needed Remove the existing interior door handle (if present). Install a…" at bounding box center [205, 274] width 185 height 116
click at [280, 424] on button "Create" at bounding box center [275, 419] width 46 height 17
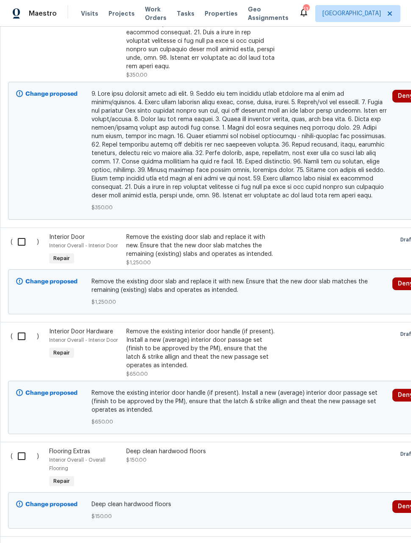
scroll to position [643, 0]
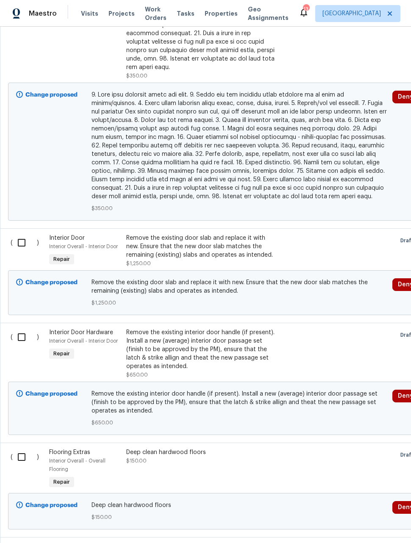
click at [229, 237] on div "Remove the existing door slab and replace it with new. Ensure that the new door…" at bounding box center [200, 246] width 149 height 25
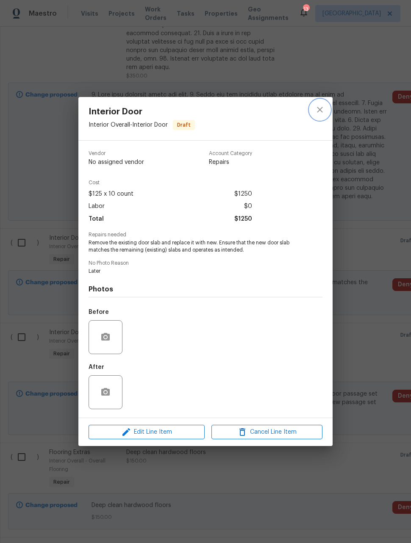
click at [317, 107] on icon "close" at bounding box center [320, 110] width 10 height 10
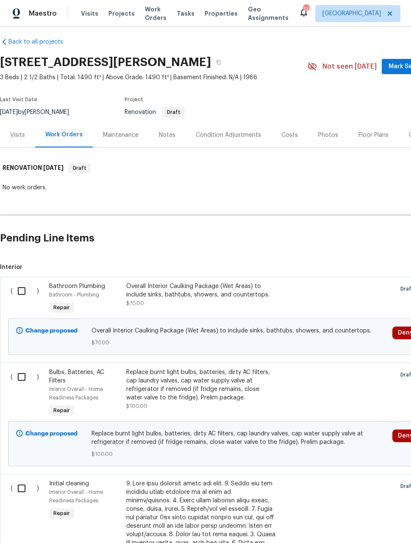
scroll to position [6, 0]
click at [21, 286] on input "checkbox" at bounding box center [25, 292] width 24 height 18
checkbox input "true"
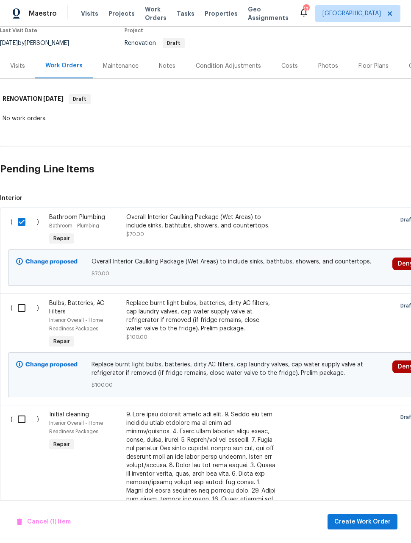
scroll to position [155, 0]
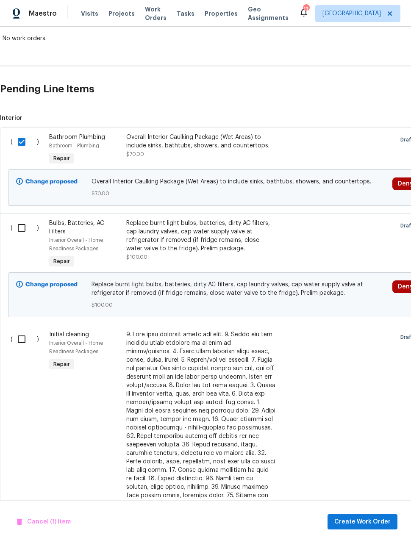
click at [22, 236] on input "checkbox" at bounding box center [25, 228] width 24 height 18
checkbox input "true"
click at [18, 338] on input "checkbox" at bounding box center [25, 339] width 24 height 18
checkbox input "true"
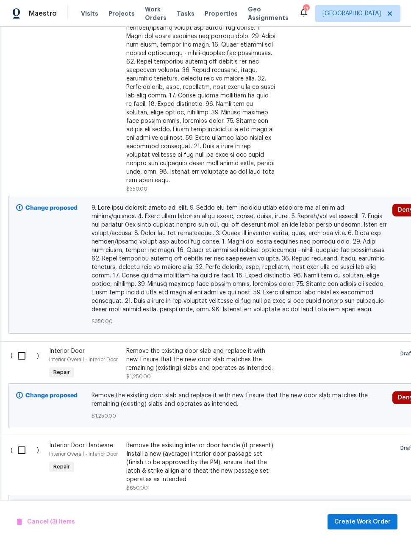
scroll to position [529, 0]
click at [19, 348] on input "checkbox" at bounding box center [25, 356] width 24 height 18
checkbox input "true"
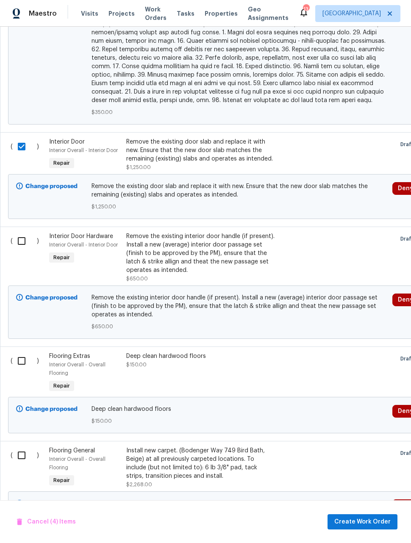
scroll to position [739, 0]
click at [18, 232] on input "checkbox" at bounding box center [25, 241] width 24 height 18
checkbox input "true"
click at [22, 355] on input "checkbox" at bounding box center [25, 361] width 24 height 18
checkbox input "true"
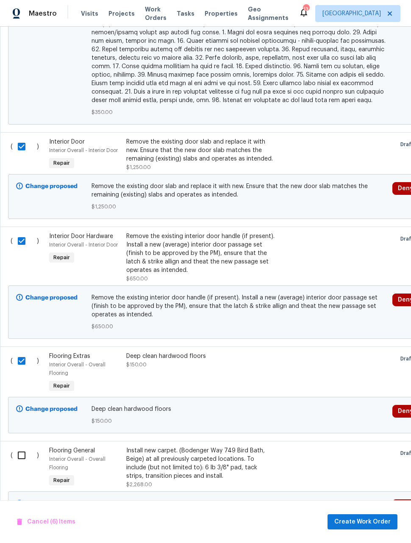
click at [22, 452] on input "checkbox" at bounding box center [25, 455] width 24 height 18
checkbox input "true"
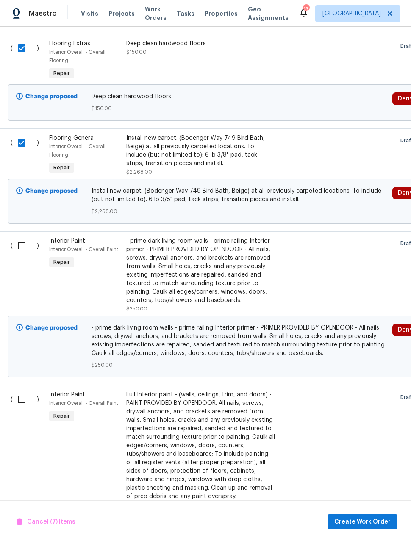
scroll to position [1051, 0]
click at [19, 243] on input "checkbox" at bounding box center [25, 246] width 24 height 18
checkbox input "true"
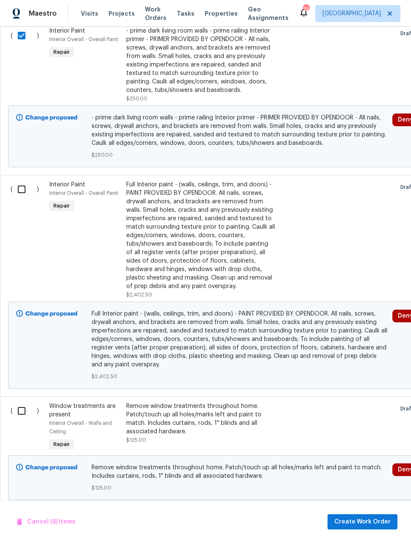
scroll to position [1262, 0]
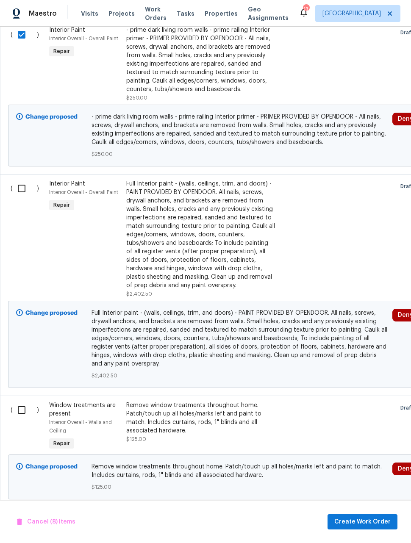
click at [26, 185] on input "checkbox" at bounding box center [25, 189] width 24 height 18
checkbox input "true"
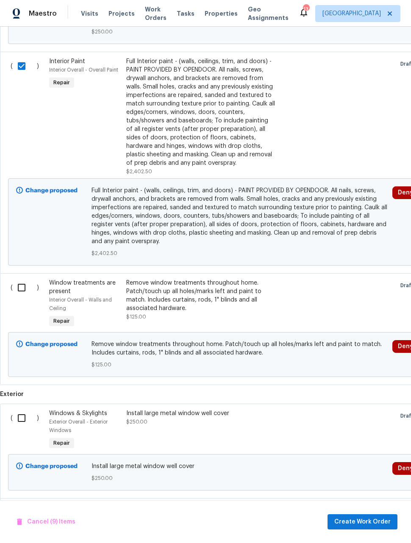
scroll to position [1385, 0]
click at [19, 279] on input "checkbox" at bounding box center [25, 288] width 24 height 18
checkbox input "true"
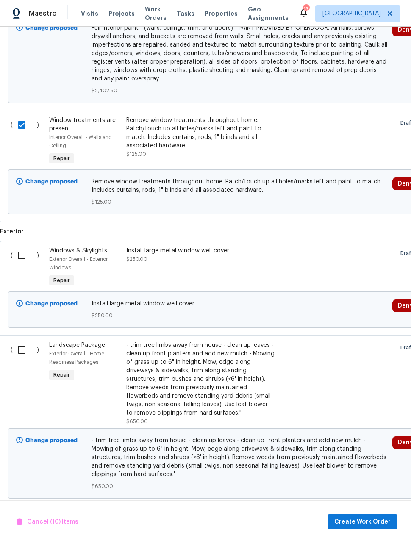
scroll to position [1547, 0]
click at [21, 349] on input "checkbox" at bounding box center [25, 350] width 24 height 18
checkbox input "true"
click at [22, 257] on input "checkbox" at bounding box center [25, 256] width 24 height 18
checkbox input "true"
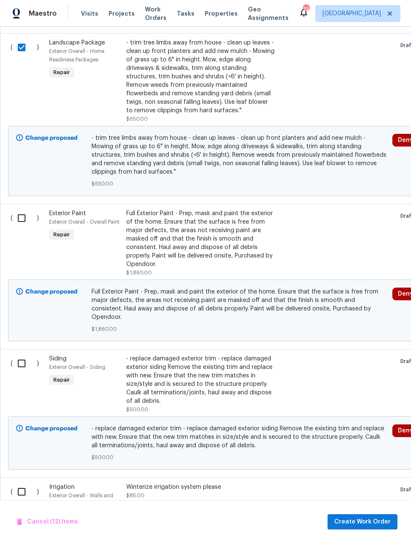
scroll to position [1852, 0]
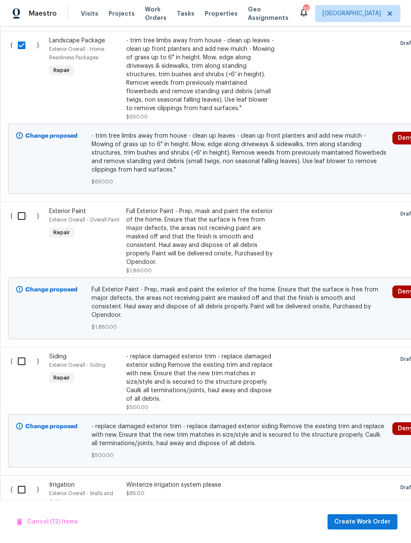
click at [19, 352] on input "checkbox" at bounding box center [25, 361] width 24 height 18
checkbox input "true"
click at [19, 219] on input "checkbox" at bounding box center [25, 216] width 24 height 18
checkbox input "true"
click at [26, 484] on input "checkbox" at bounding box center [25, 490] width 24 height 18
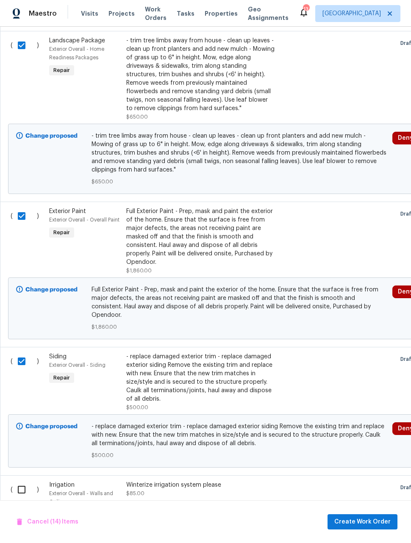
checkbox input "true"
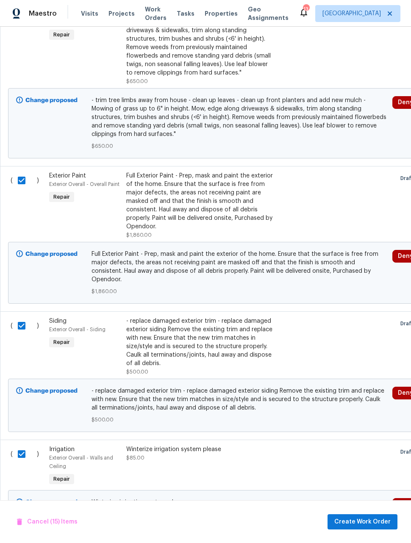
scroll to position [0, 0]
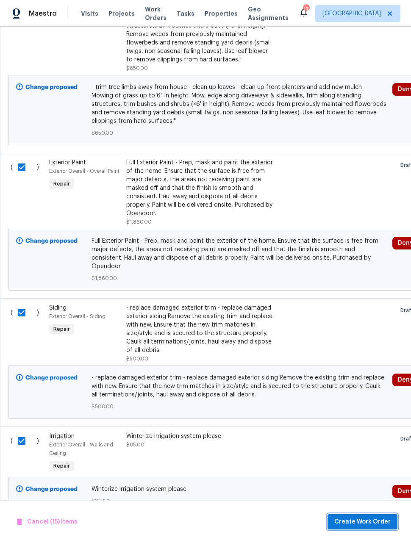
click at [374, 522] on span "Create Work Order" at bounding box center [362, 522] width 56 height 11
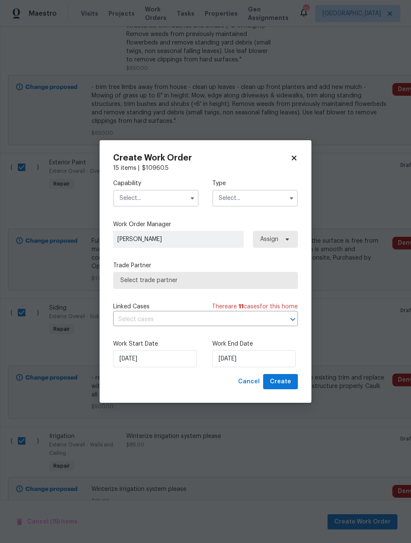
click at [296, 161] on icon at bounding box center [294, 158] width 8 height 8
checkbox input "false"
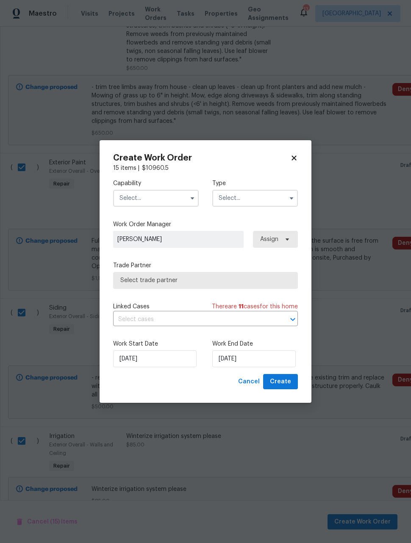
checkbox input "false"
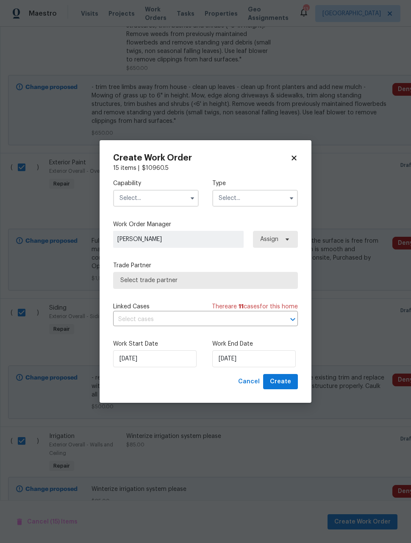
checkbox input "false"
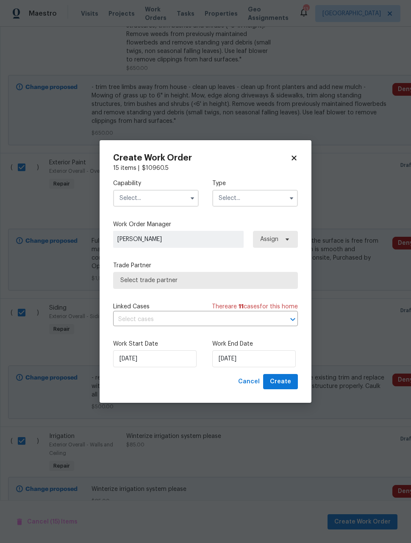
checkbox input "false"
